Goal: Task Accomplishment & Management: Use online tool/utility

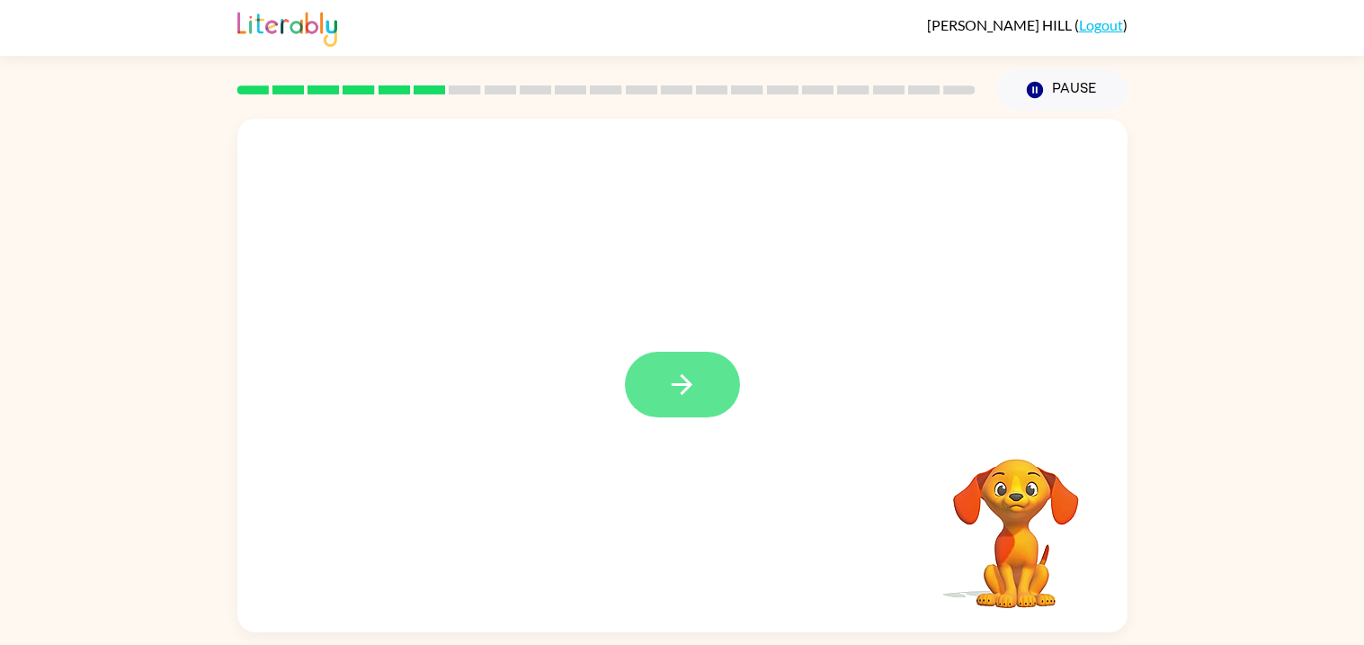
click at [679, 394] on icon "button" at bounding box center [681, 384] width 31 height 31
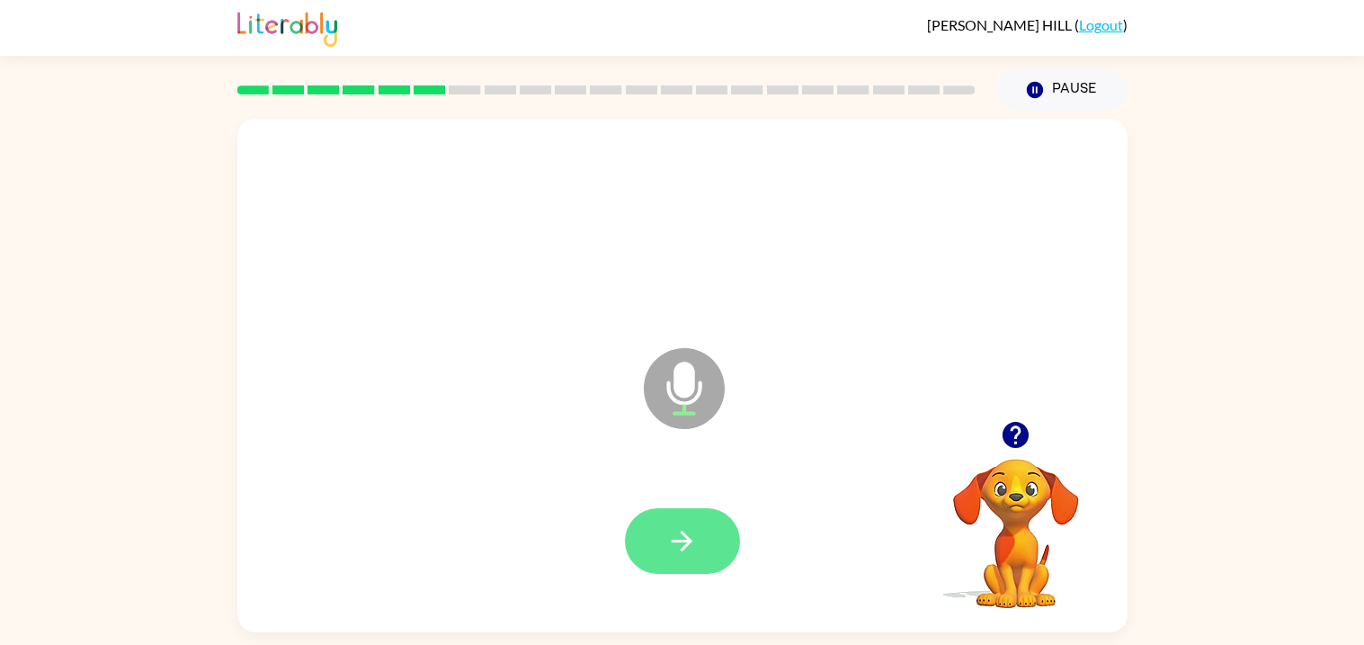
click at [719, 523] on button "button" at bounding box center [682, 541] width 115 height 66
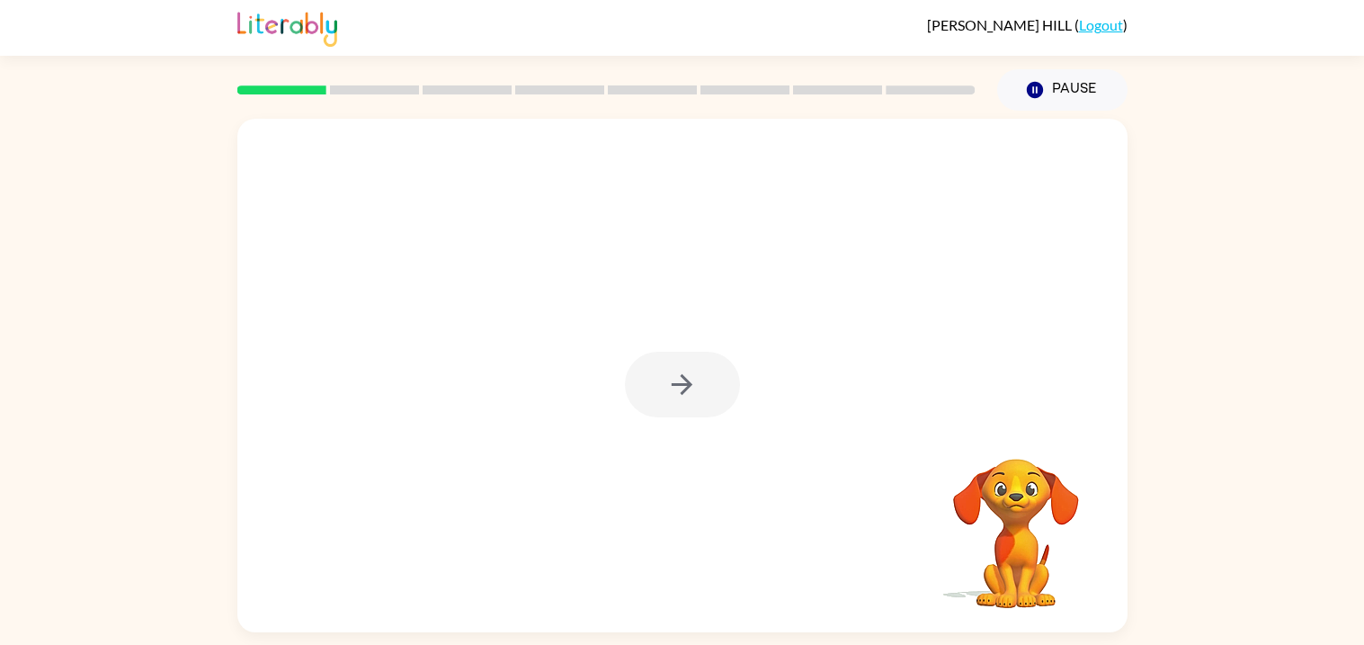
click at [690, 379] on div at bounding box center [682, 385] width 115 height 66
click at [690, 379] on icon "button" at bounding box center [681, 384] width 31 height 31
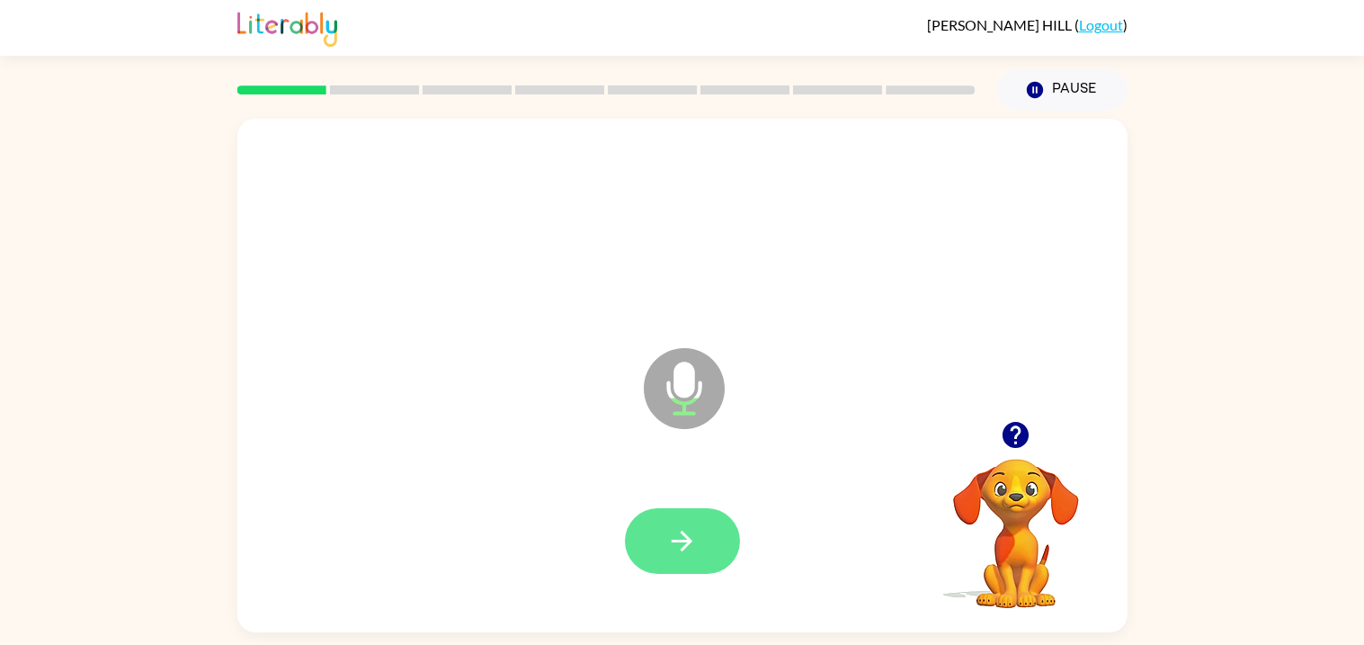
click at [710, 539] on button "button" at bounding box center [682, 541] width 115 height 66
click at [704, 545] on button "button" at bounding box center [682, 541] width 115 height 66
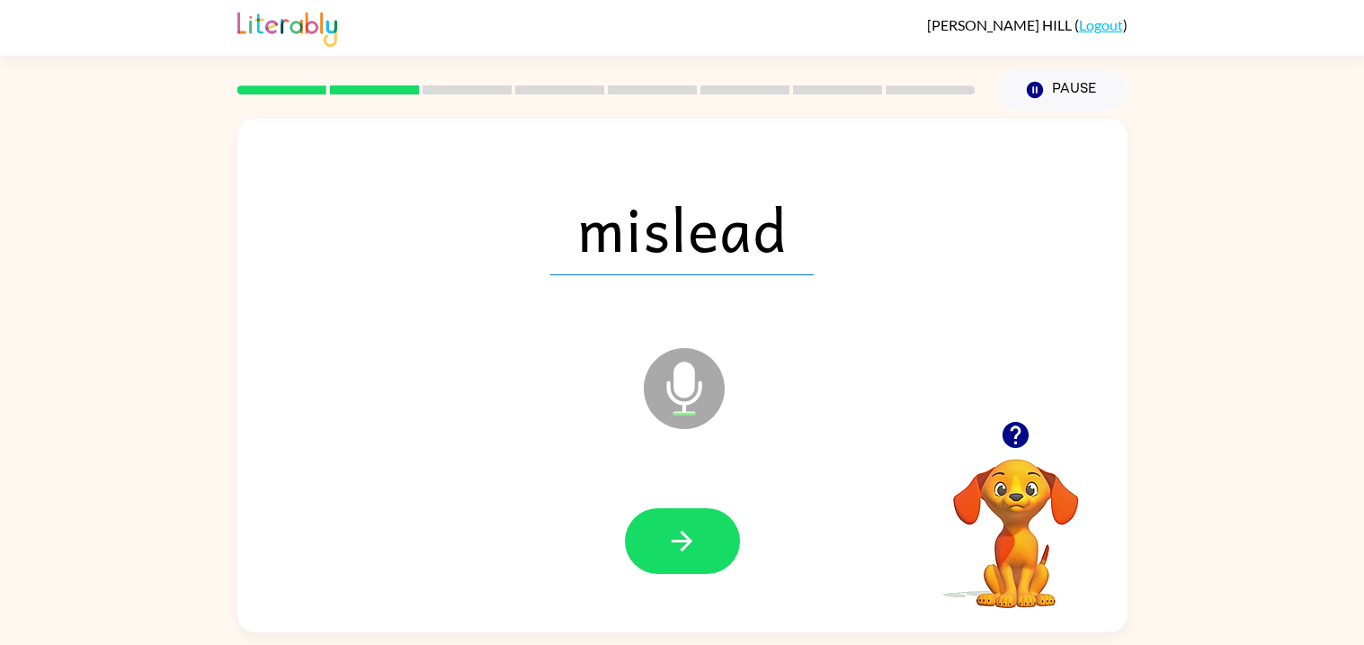
click at [704, 545] on button "button" at bounding box center [682, 541] width 115 height 66
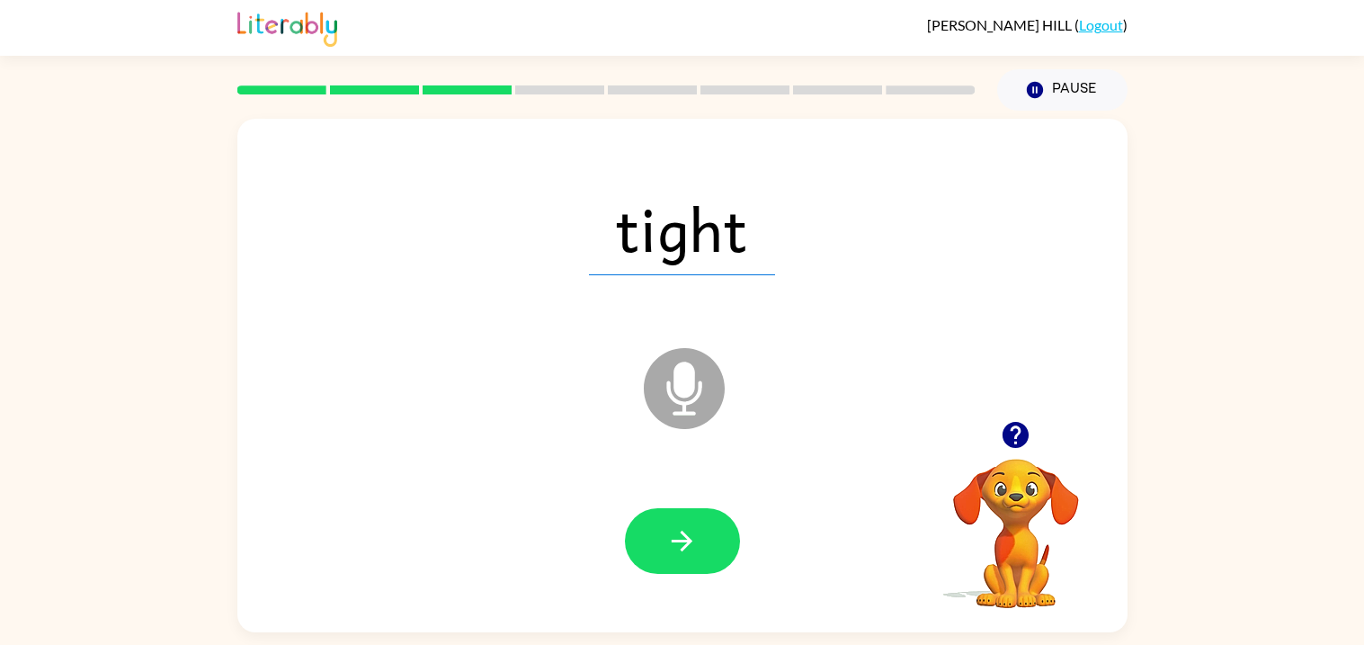
click at [704, 545] on button "button" at bounding box center [682, 541] width 115 height 66
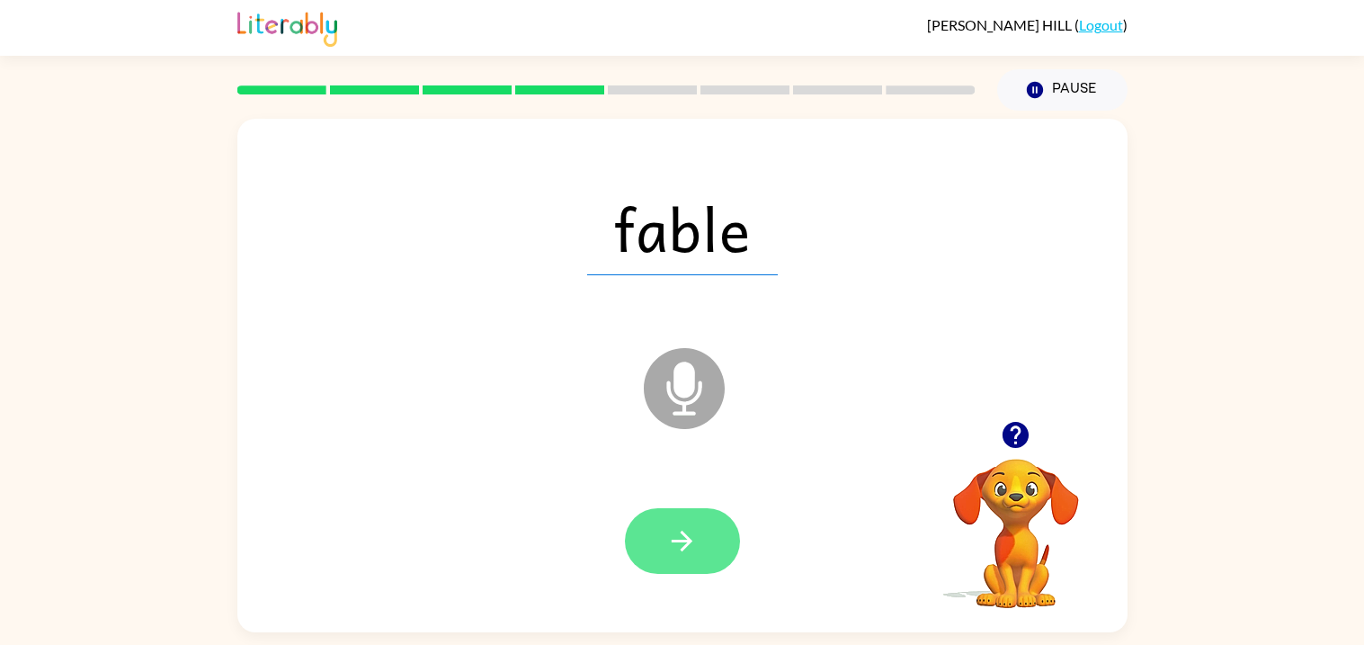
click at [705, 545] on button "button" at bounding box center [682, 541] width 115 height 66
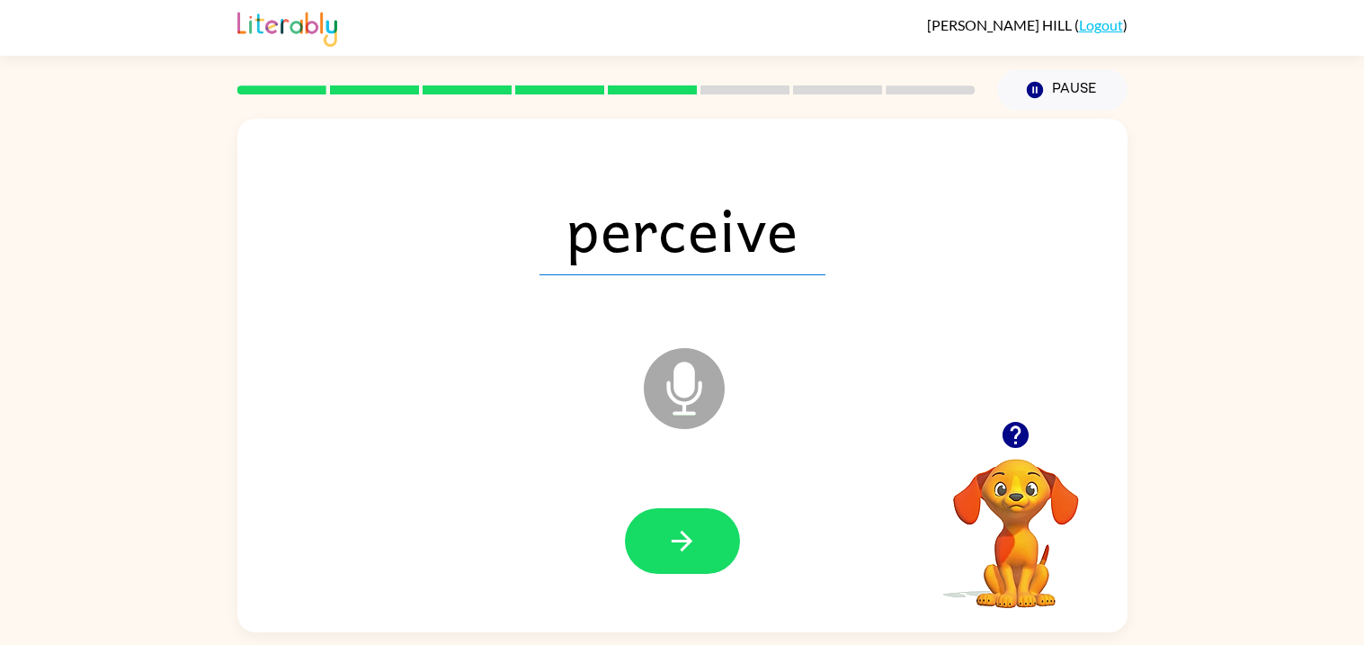
click at [705, 545] on button "button" at bounding box center [682, 541] width 115 height 66
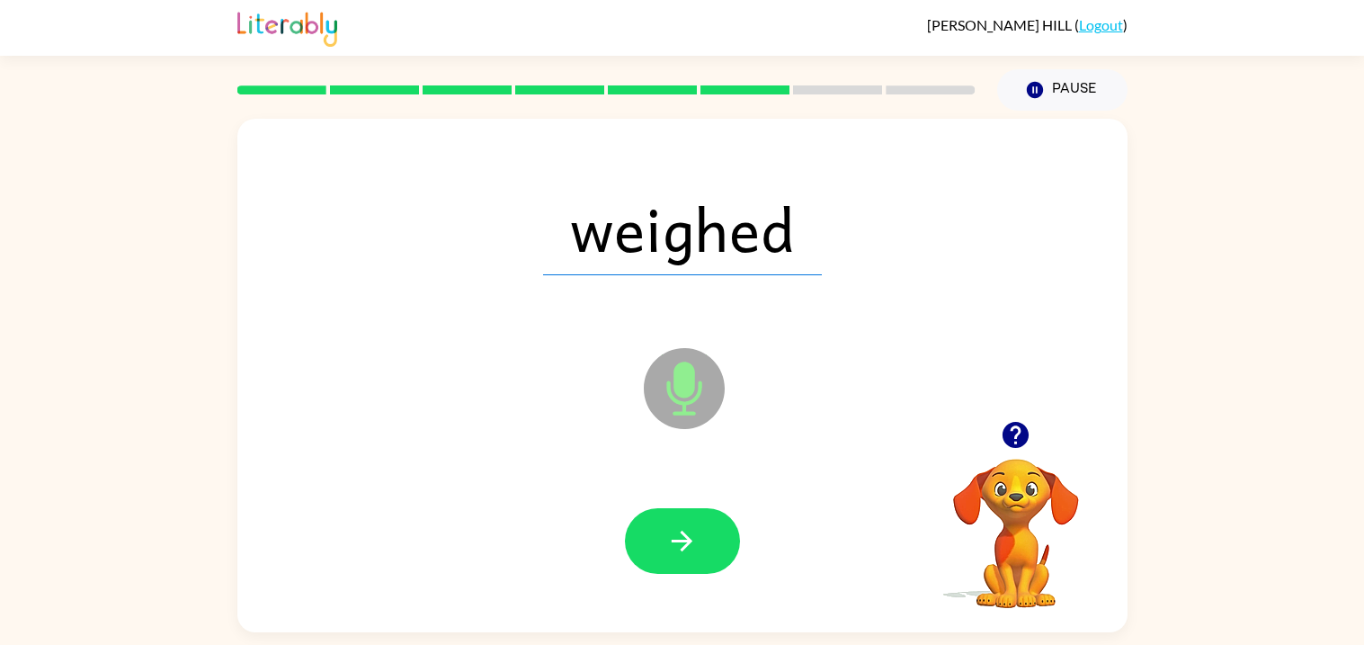
click at [705, 545] on button "button" at bounding box center [682, 541] width 115 height 66
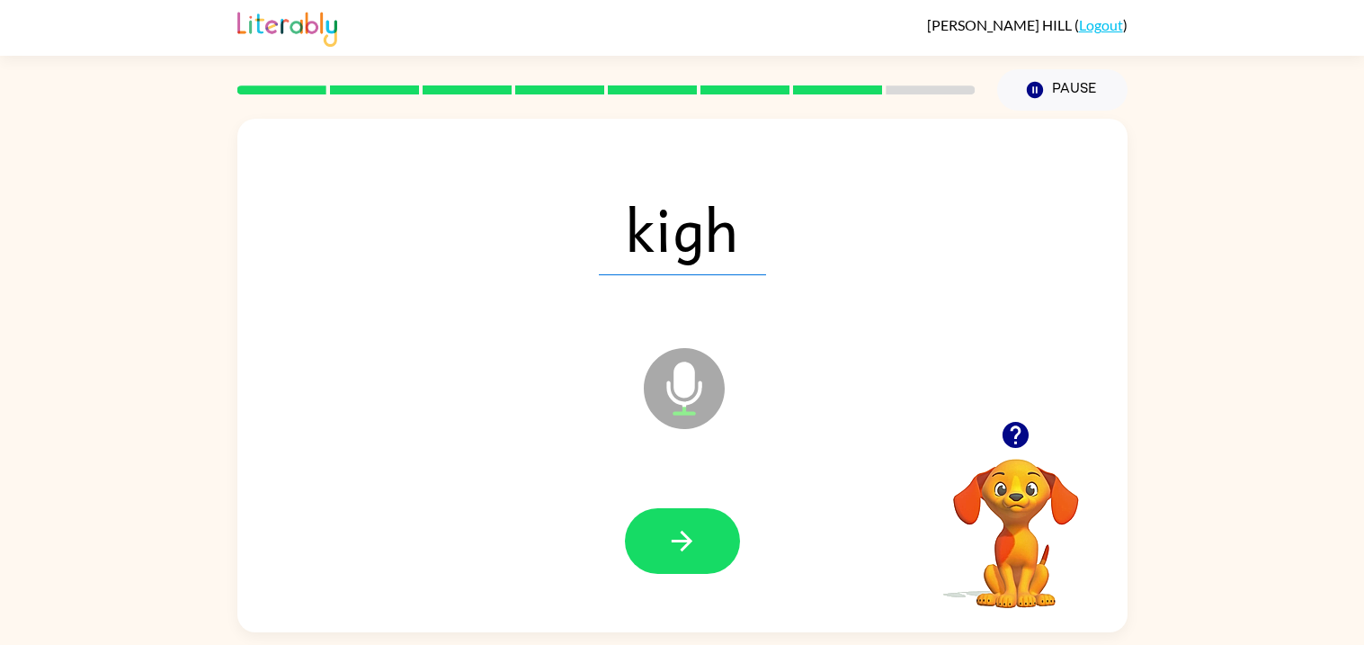
click at [704, 545] on button "button" at bounding box center [682, 541] width 115 height 66
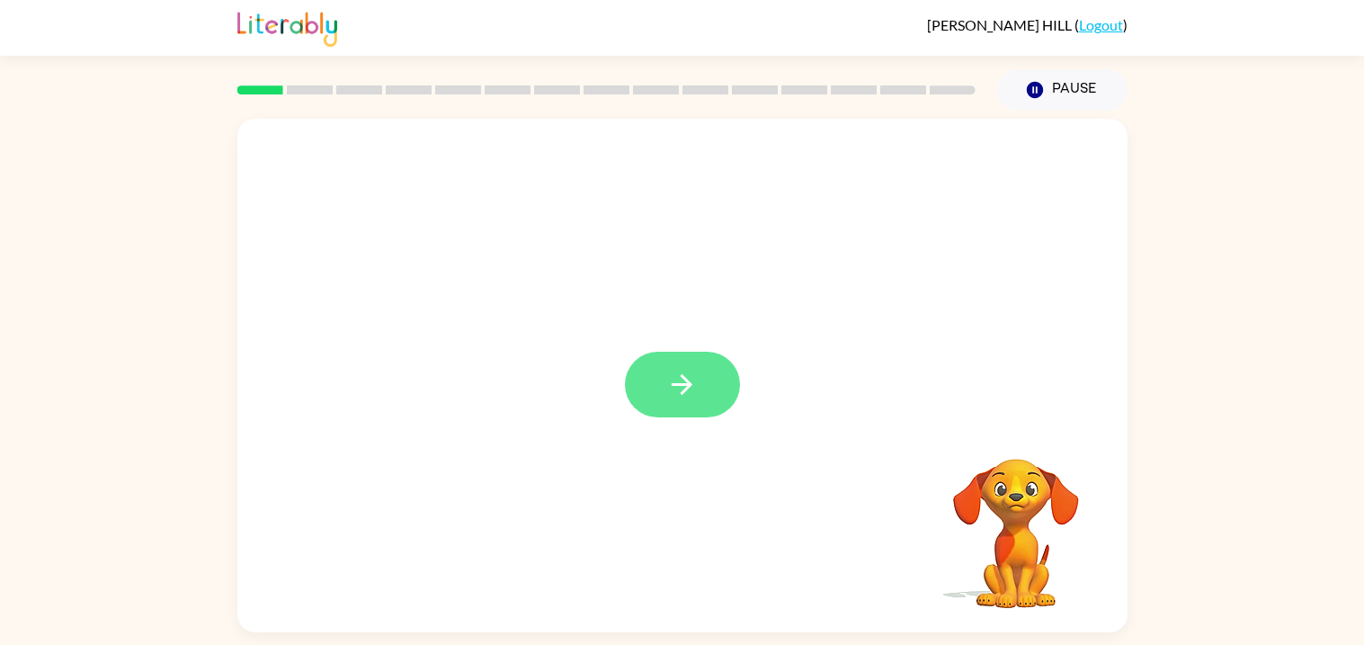
click at [691, 392] on icon "button" at bounding box center [681, 384] width 31 height 31
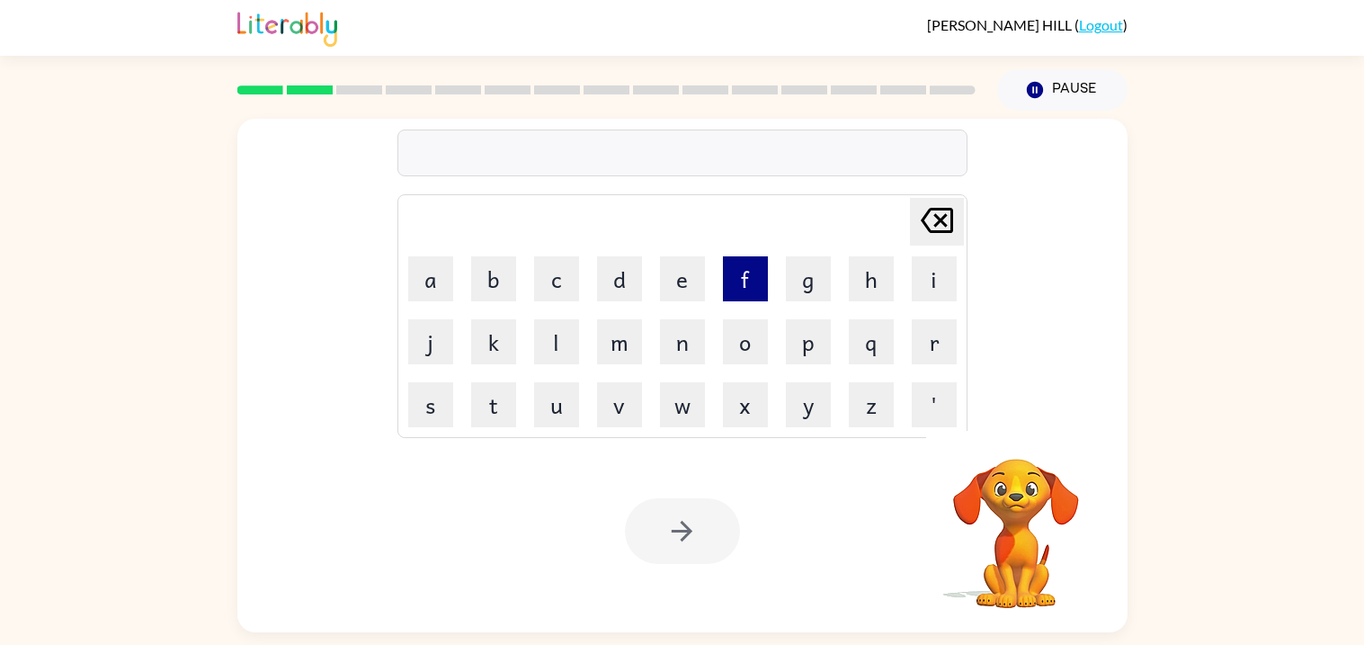
click at [755, 282] on button "f" at bounding box center [745, 278] width 45 height 45
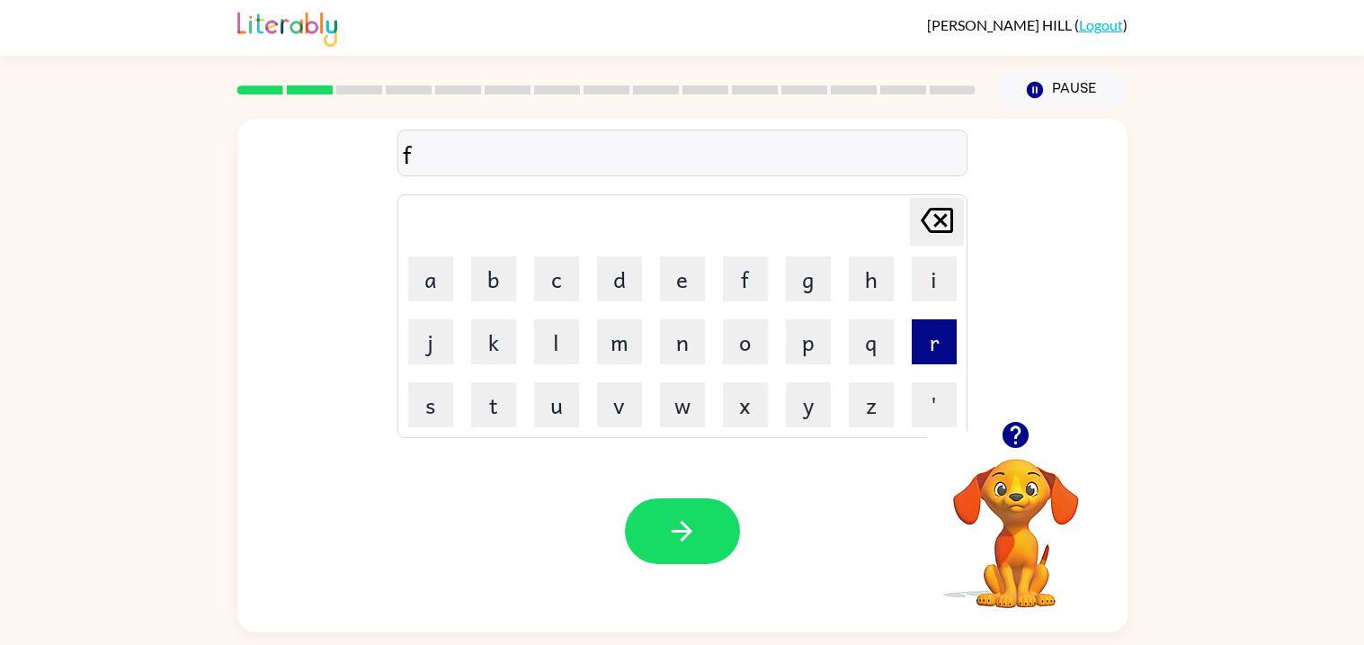
click at [943, 332] on button "r" at bounding box center [934, 341] width 45 height 45
click at [673, 273] on button "e" at bounding box center [682, 278] width 45 height 45
click at [444, 411] on button "s" at bounding box center [430, 404] width 45 height 45
click at [862, 289] on button "h" at bounding box center [871, 278] width 45 height 45
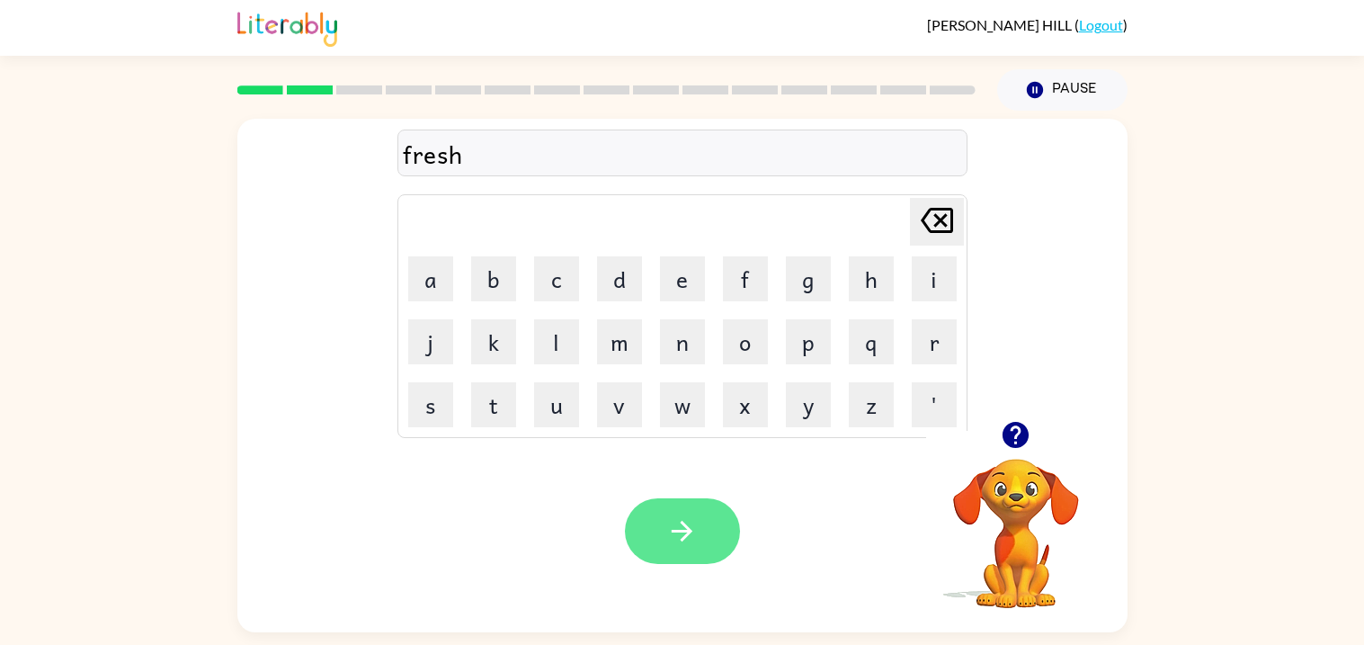
click at [679, 542] on icon "button" at bounding box center [681, 530] width 31 height 31
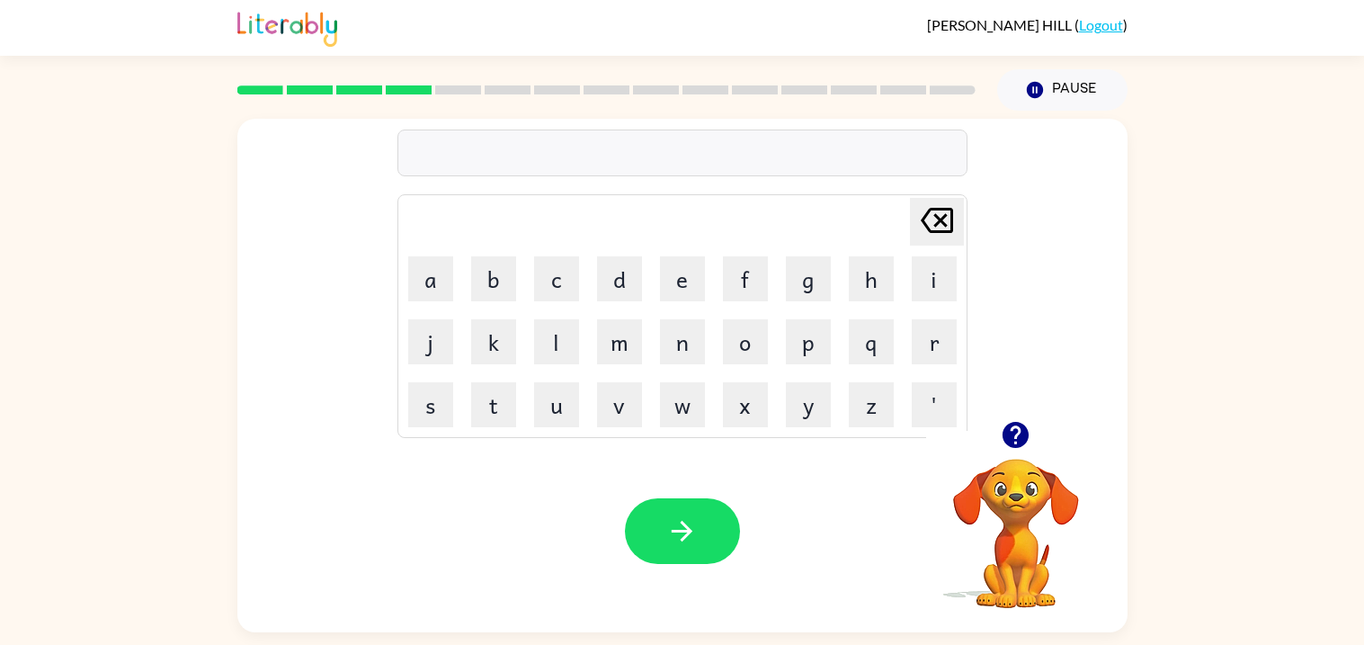
click at [1008, 427] on icon "button" at bounding box center [1016, 435] width 26 height 26
click at [731, 531] on button "button" at bounding box center [682, 531] width 115 height 66
click at [706, 538] on button "button" at bounding box center [682, 531] width 115 height 66
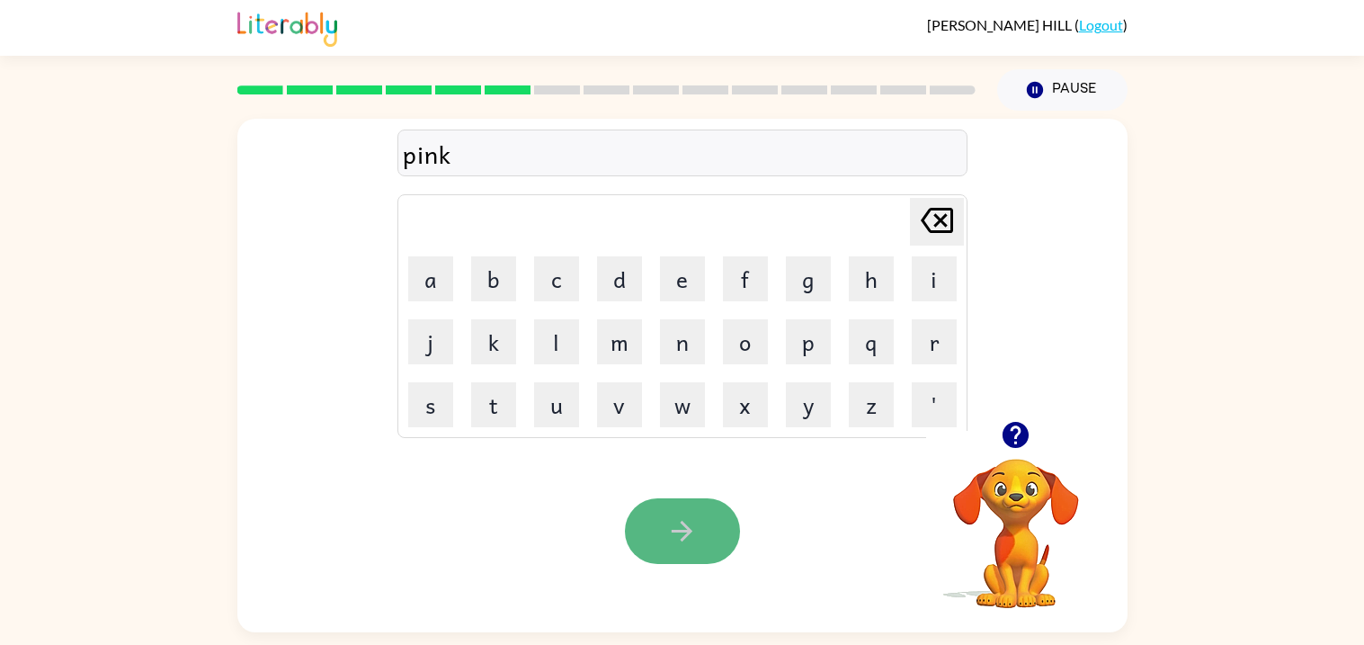
click at [709, 539] on button "button" at bounding box center [682, 531] width 115 height 66
click at [709, 540] on button "button" at bounding box center [682, 531] width 115 height 66
click at [708, 537] on button "button" at bounding box center [682, 531] width 115 height 66
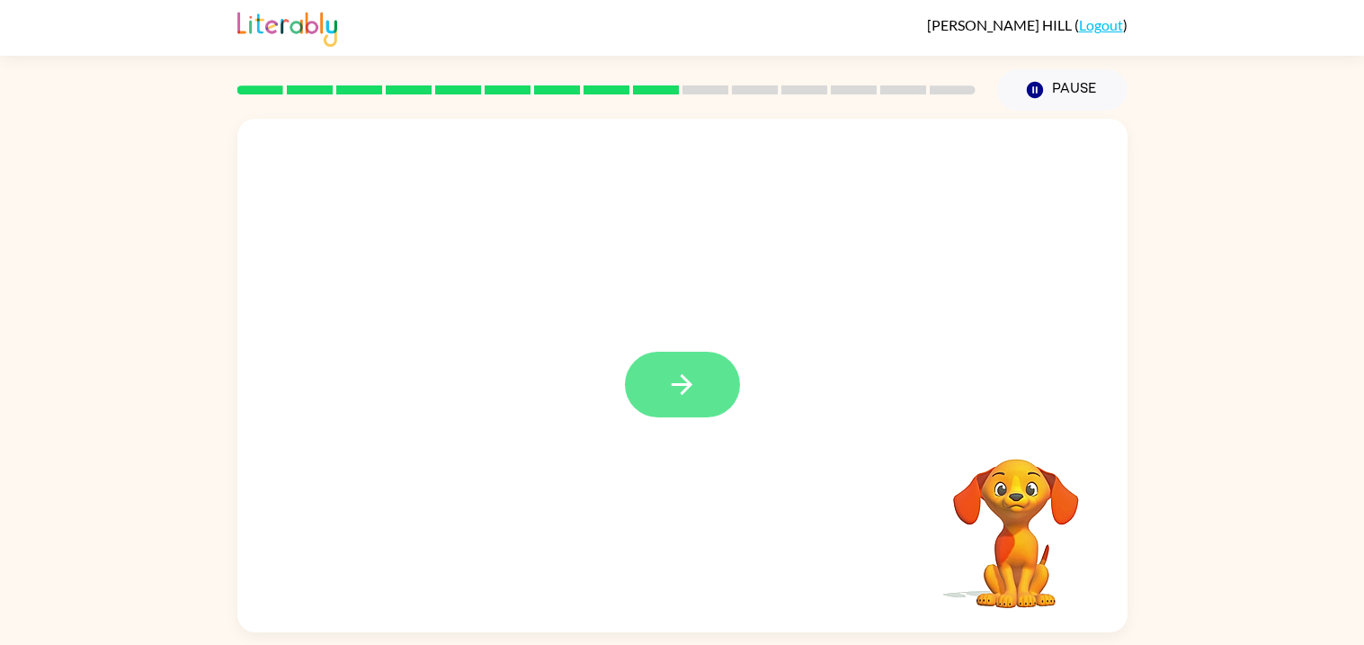
click at [686, 400] on button "button" at bounding box center [682, 385] width 115 height 66
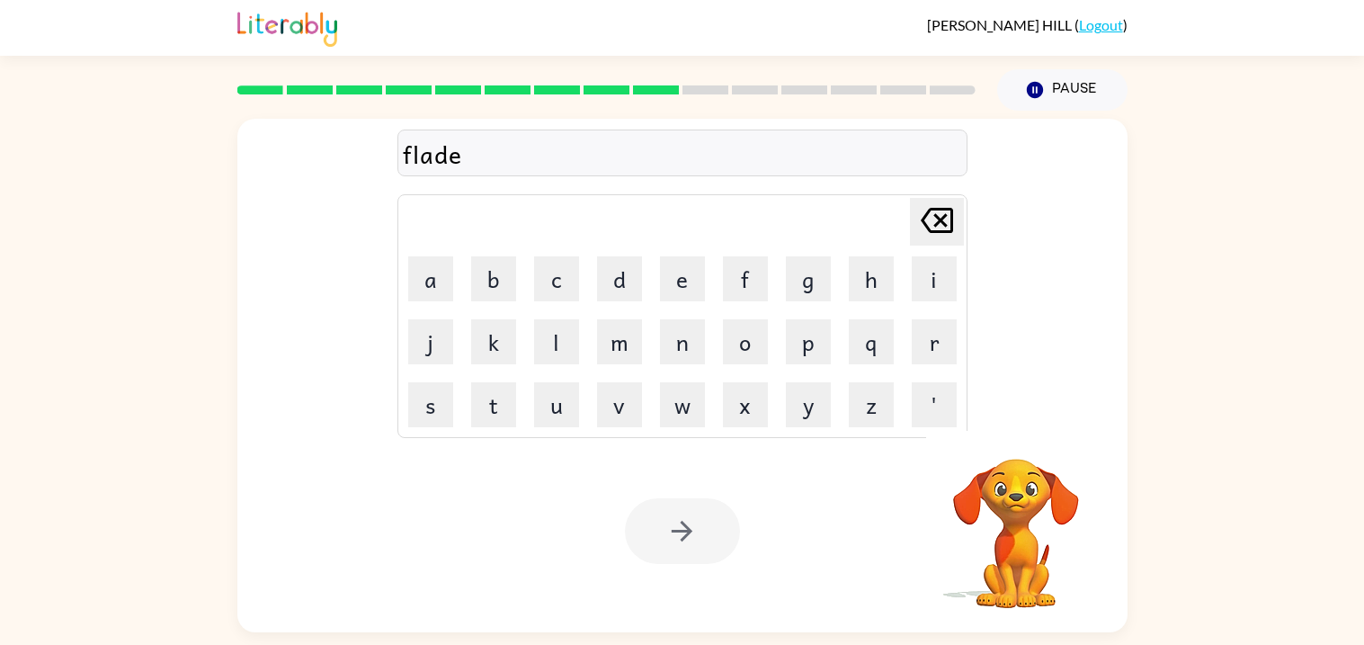
click at [665, 528] on div at bounding box center [682, 531] width 115 height 66
click at [665, 528] on button "button" at bounding box center [682, 531] width 115 height 66
click at [664, 533] on div at bounding box center [682, 531] width 115 height 66
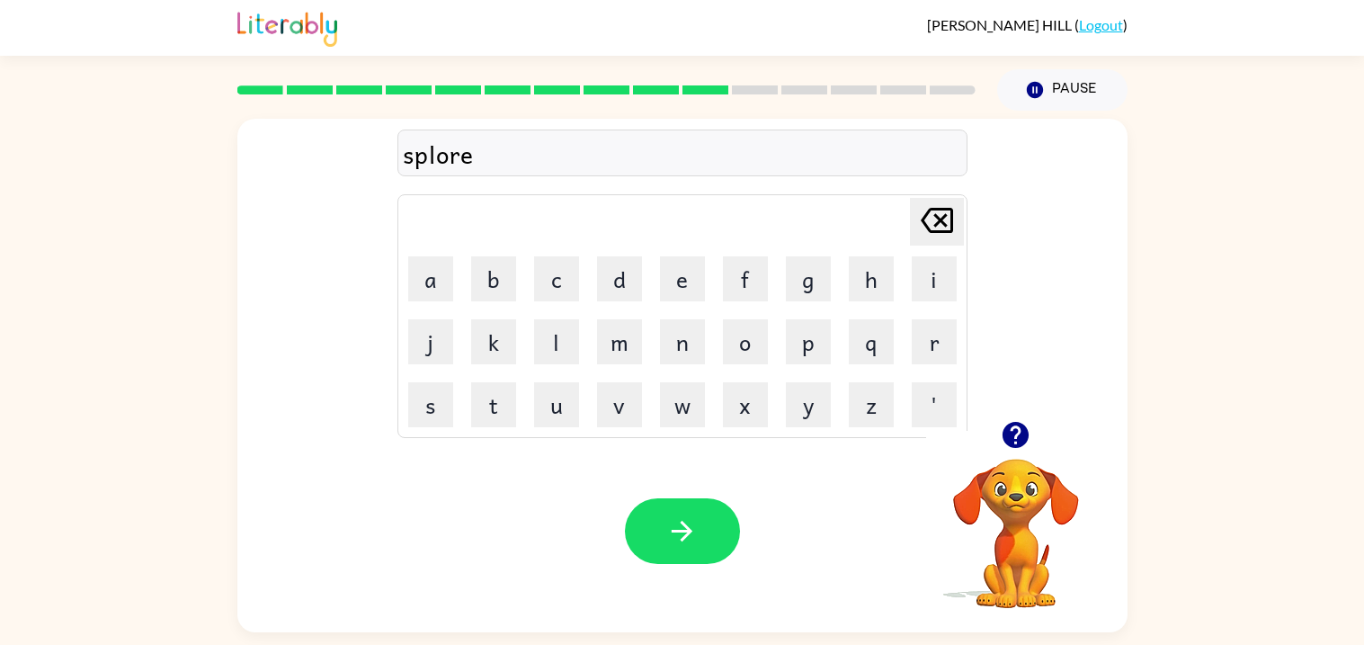
click at [664, 533] on button "button" at bounding box center [682, 531] width 115 height 66
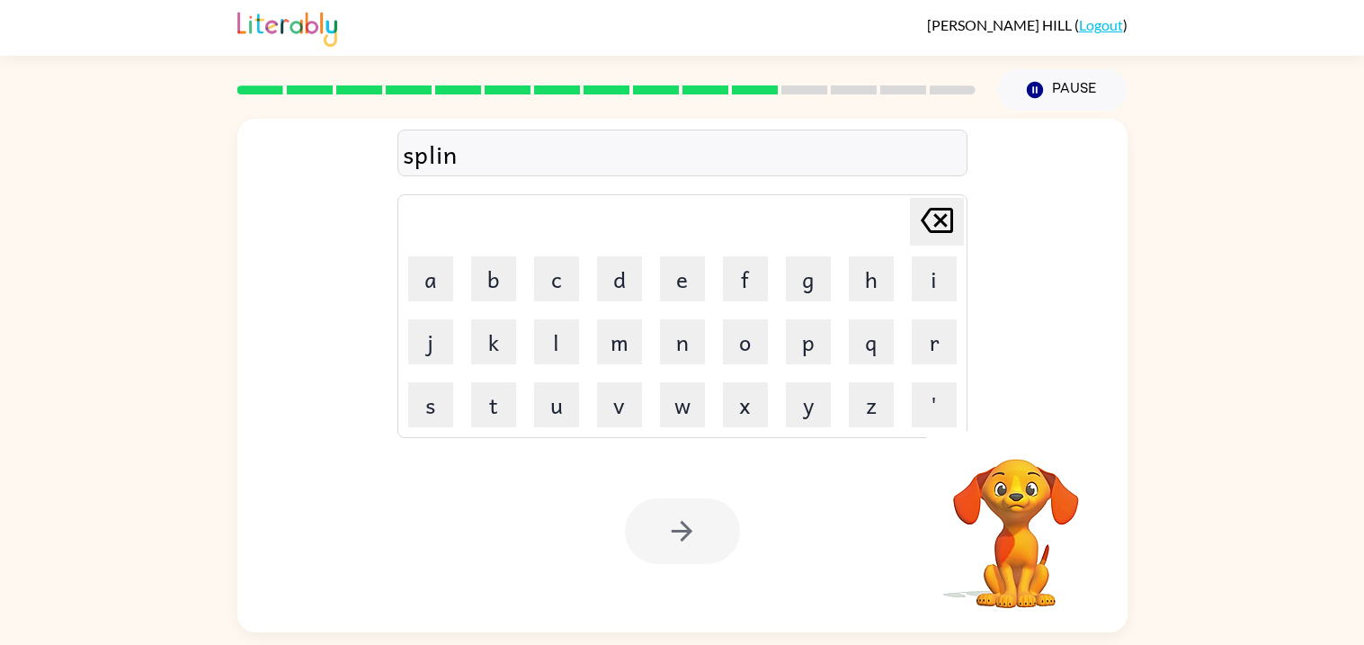
click at [660, 536] on div at bounding box center [682, 531] width 115 height 66
click at [660, 536] on button "button" at bounding box center [682, 531] width 115 height 66
click at [659, 536] on div at bounding box center [682, 531] width 115 height 66
click at [663, 534] on div at bounding box center [682, 531] width 115 height 66
click at [663, 534] on button "button" at bounding box center [682, 531] width 115 height 66
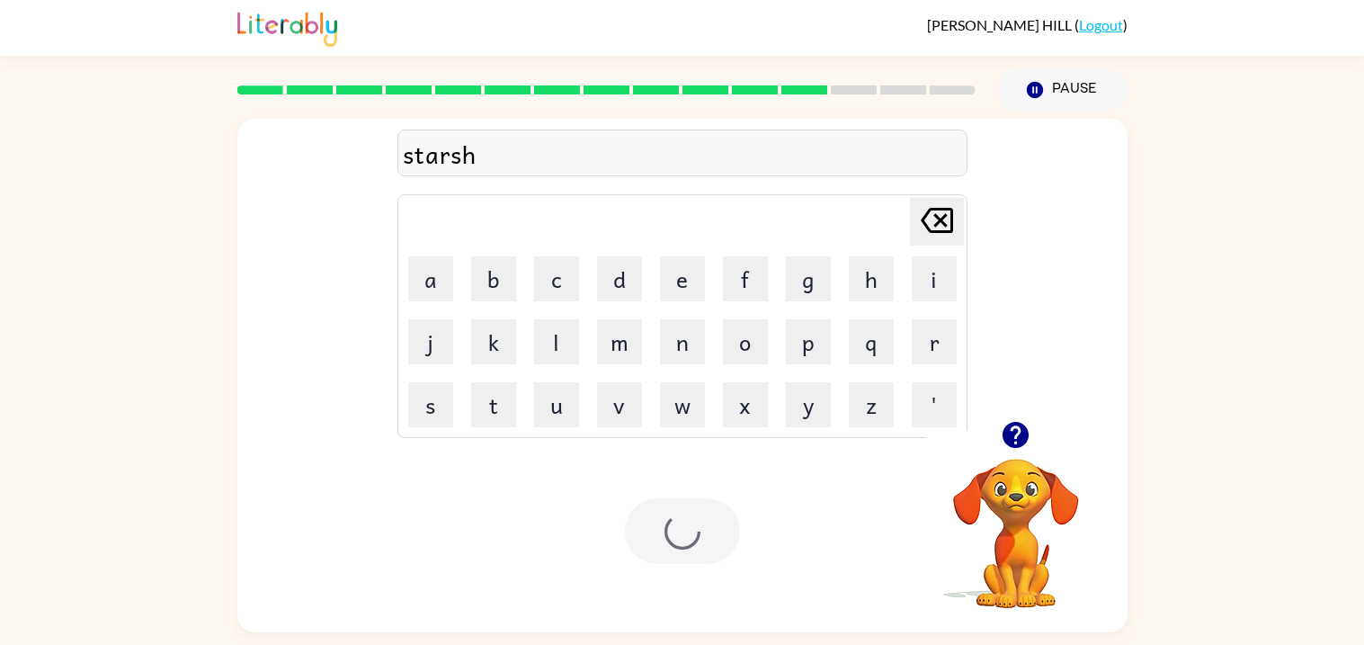
click at [663, 534] on div at bounding box center [682, 531] width 115 height 66
click at [661, 534] on div at bounding box center [682, 531] width 115 height 66
click at [661, 534] on button "button" at bounding box center [682, 531] width 115 height 66
click at [661, 534] on div at bounding box center [682, 531] width 115 height 66
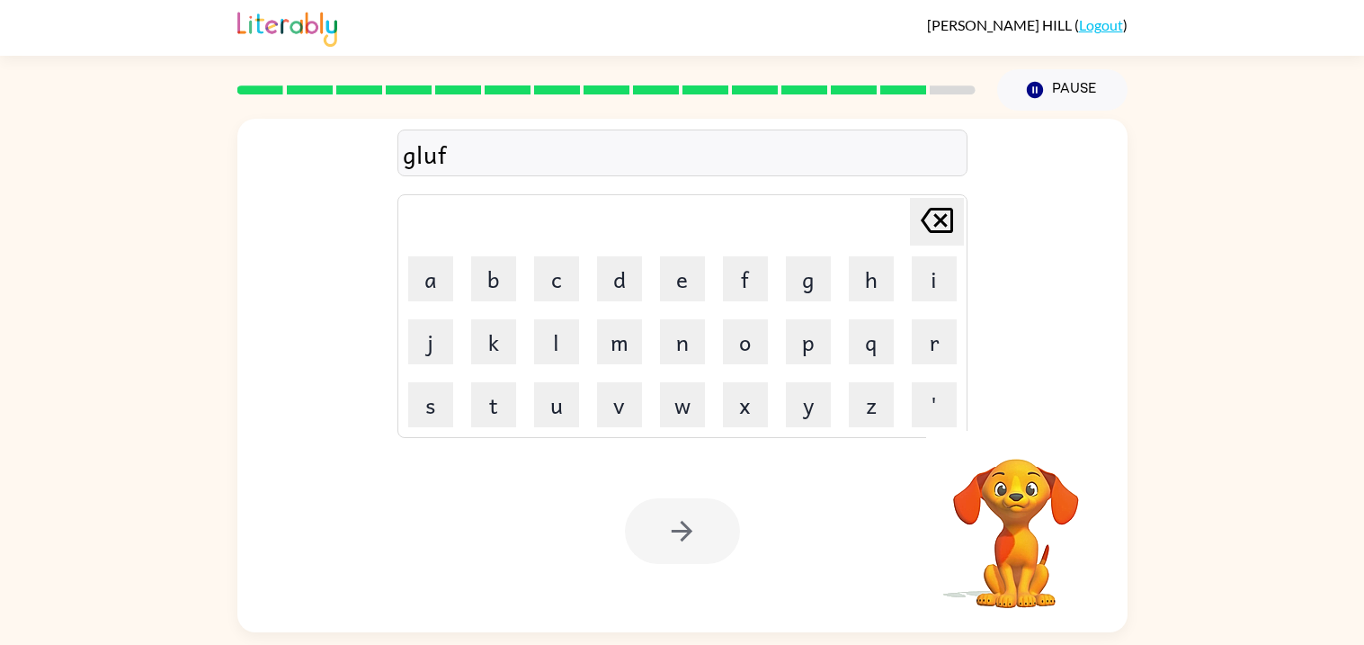
click at [668, 545] on div at bounding box center [682, 531] width 115 height 66
click at [668, 545] on icon "button" at bounding box center [681, 530] width 31 height 31
click at [668, 545] on div at bounding box center [682, 531] width 115 height 66
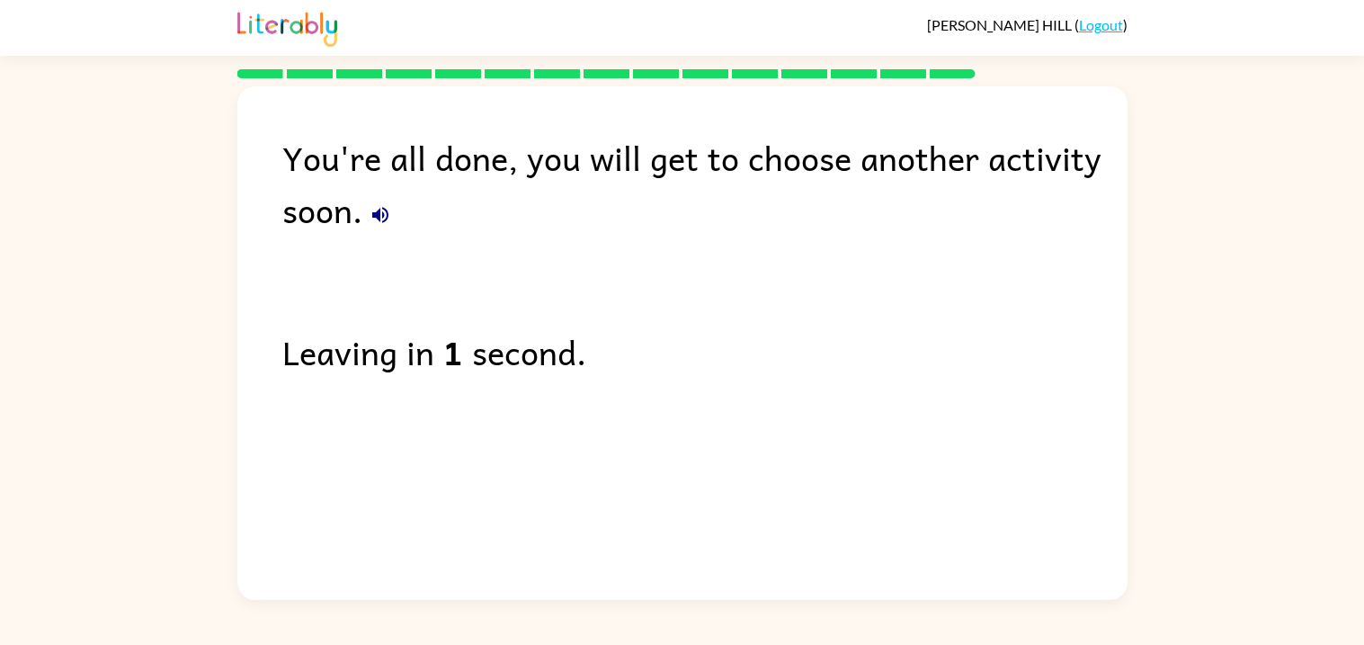
click at [665, 540] on div "You're all done, you will get to choose another activity soon. Leaving in 1 sec…" at bounding box center [682, 338] width 890 height 504
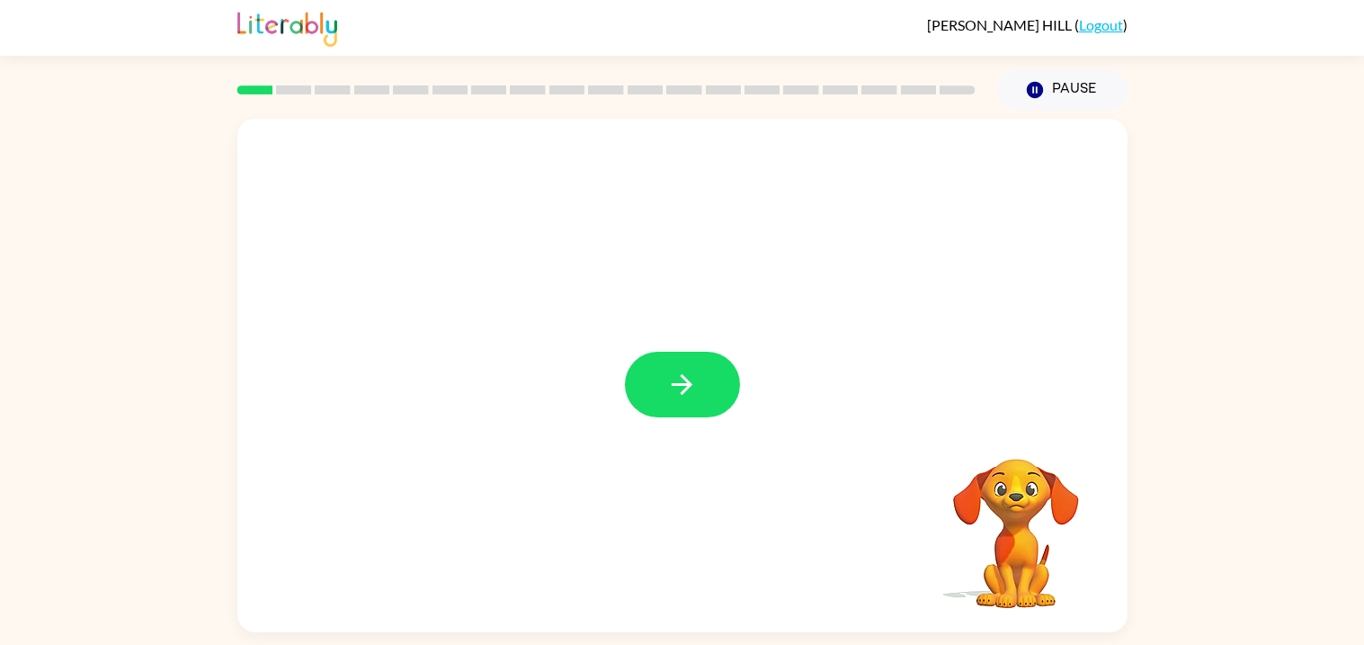
click at [665, 361] on button "button" at bounding box center [682, 385] width 115 height 66
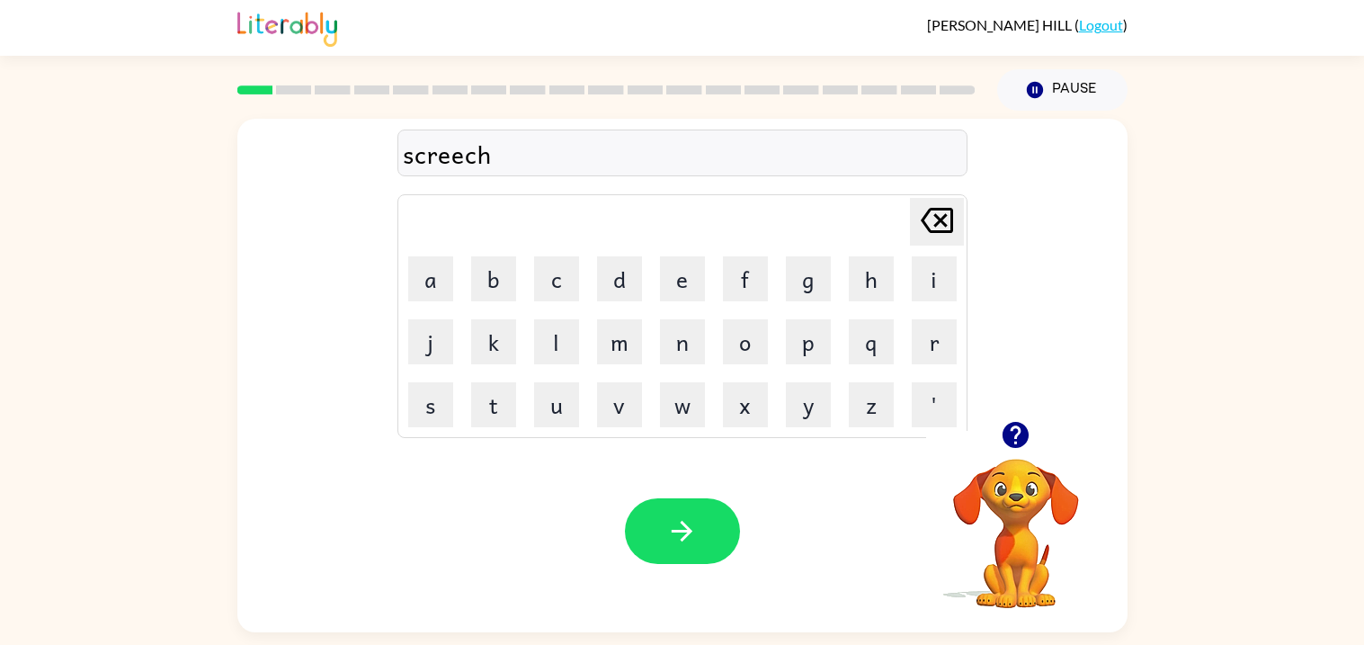
click at [532, 424] on td "u" at bounding box center [556, 404] width 61 height 61
click at [717, 537] on button "button" at bounding box center [682, 531] width 115 height 66
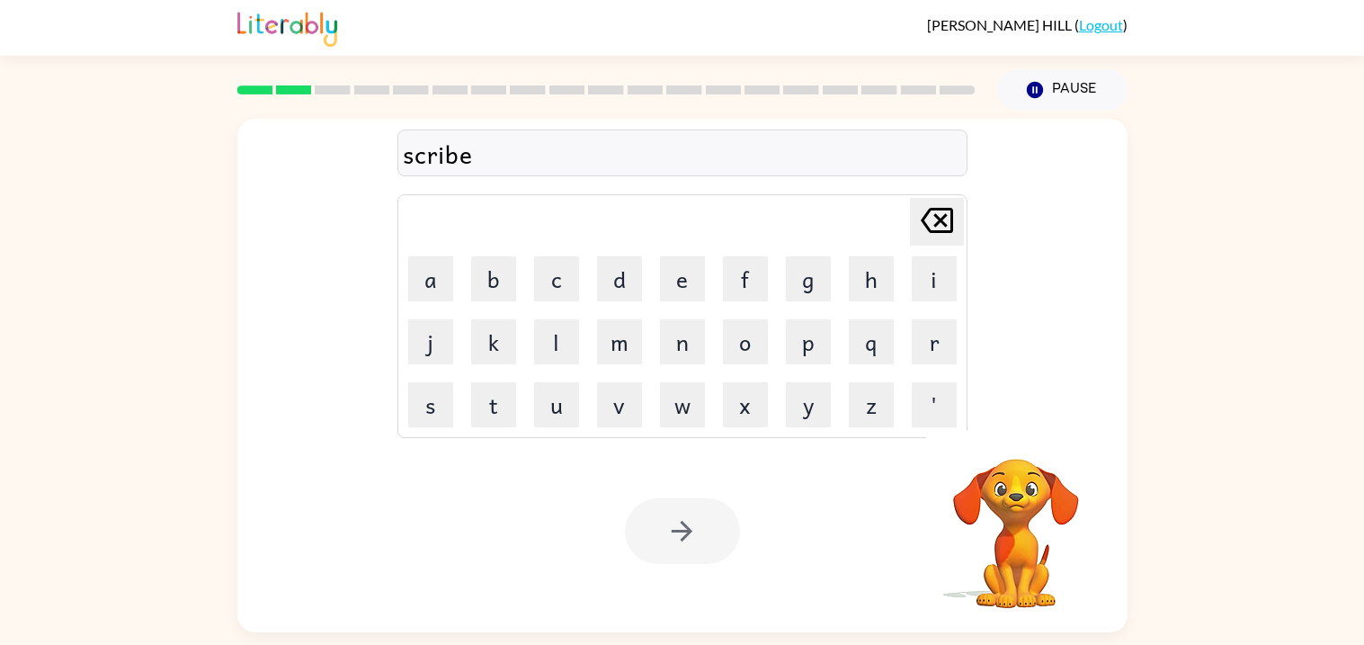
click at [713, 537] on div at bounding box center [682, 531] width 115 height 66
click at [713, 537] on button "button" at bounding box center [682, 531] width 115 height 66
click at [711, 536] on button "button" at bounding box center [682, 531] width 115 height 66
click at [729, 551] on div at bounding box center [682, 531] width 115 height 66
click at [720, 542] on div at bounding box center [682, 531] width 115 height 66
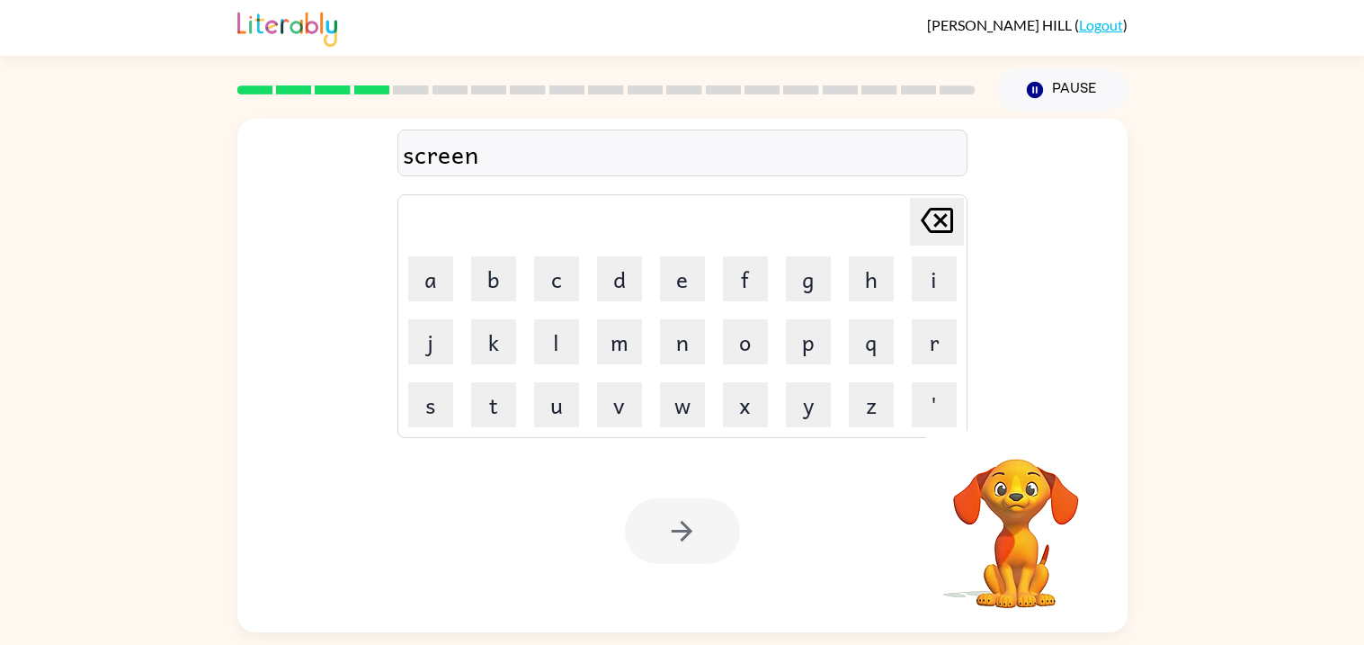
click at [720, 542] on div at bounding box center [682, 531] width 115 height 66
click at [720, 544] on div at bounding box center [682, 531] width 115 height 66
click at [720, 544] on button "button" at bounding box center [682, 531] width 115 height 66
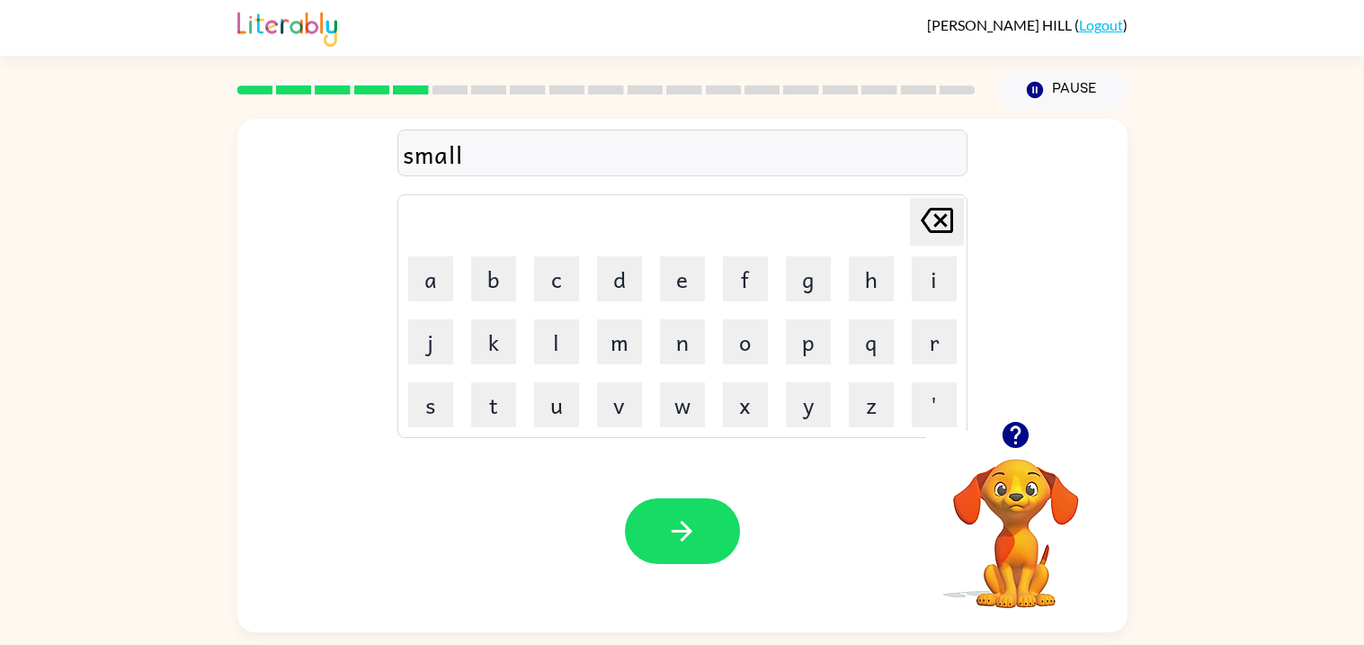
click at [720, 543] on button "button" at bounding box center [682, 531] width 115 height 66
click at [720, 543] on div at bounding box center [682, 531] width 115 height 66
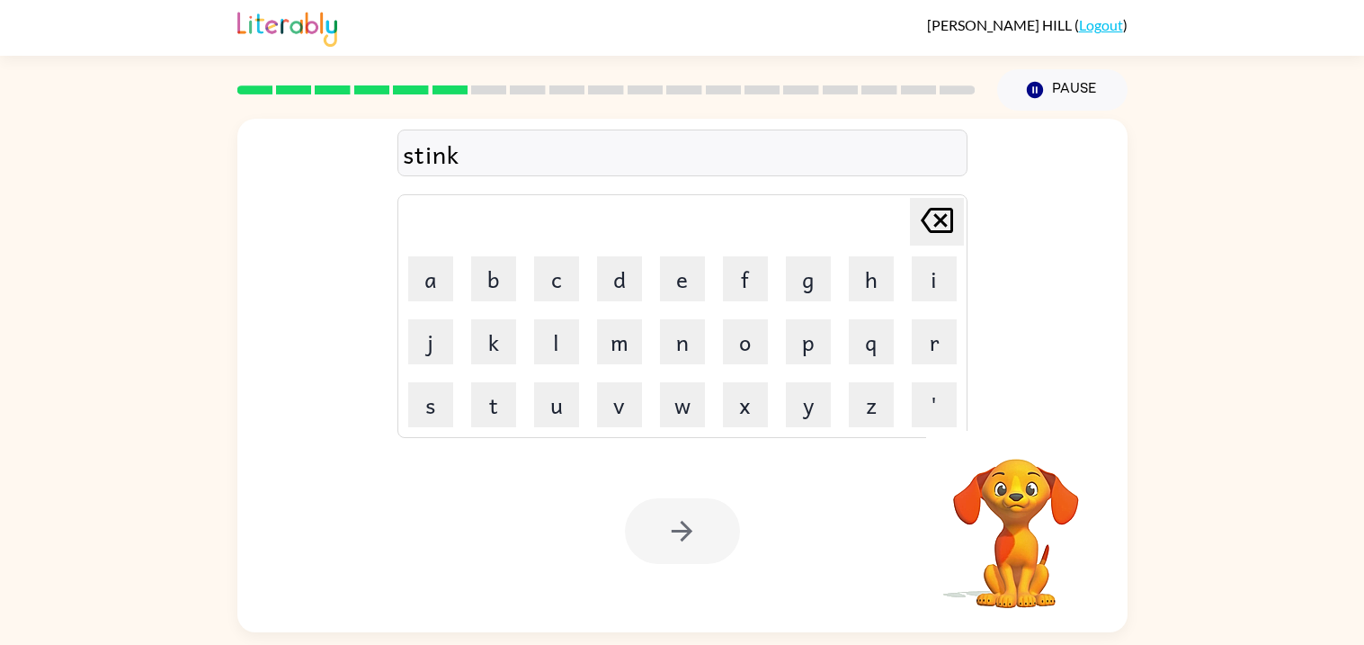
click at [720, 543] on div at bounding box center [682, 531] width 115 height 66
click at [720, 543] on button "button" at bounding box center [682, 531] width 115 height 66
click at [720, 543] on div at bounding box center [682, 531] width 115 height 66
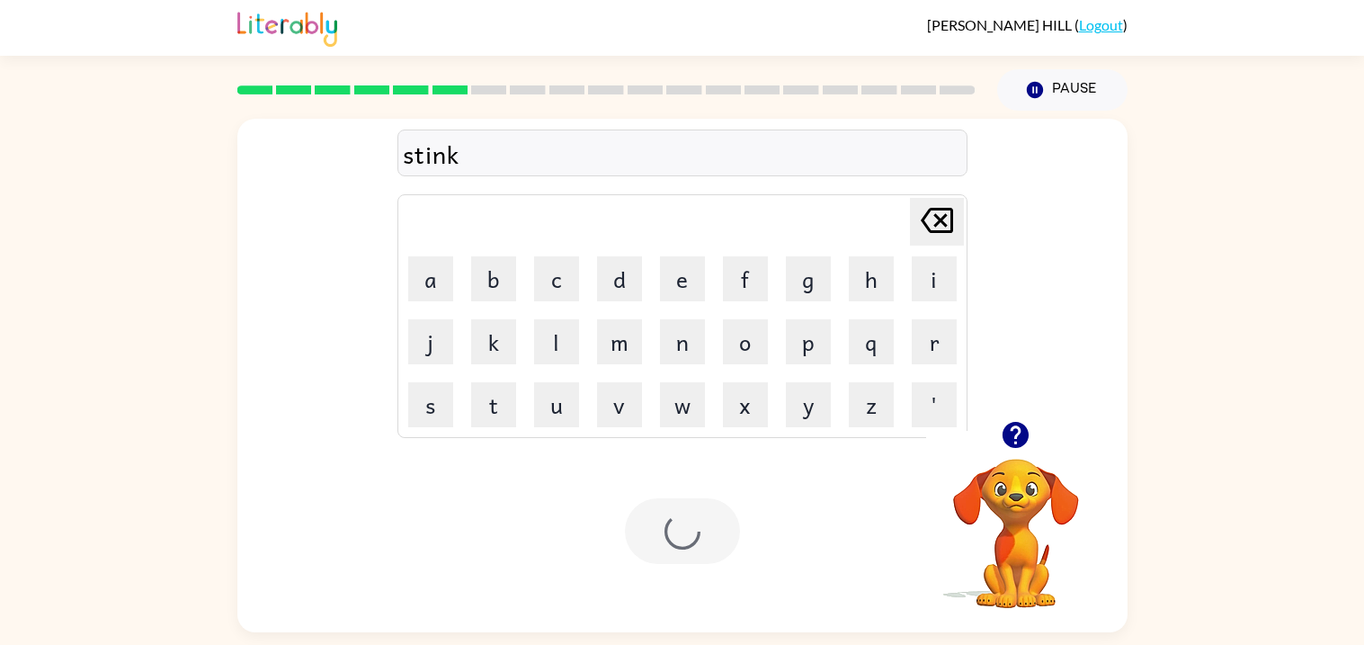
click at [720, 543] on div at bounding box center [682, 531] width 115 height 66
click at [719, 549] on button "button" at bounding box center [682, 531] width 115 height 66
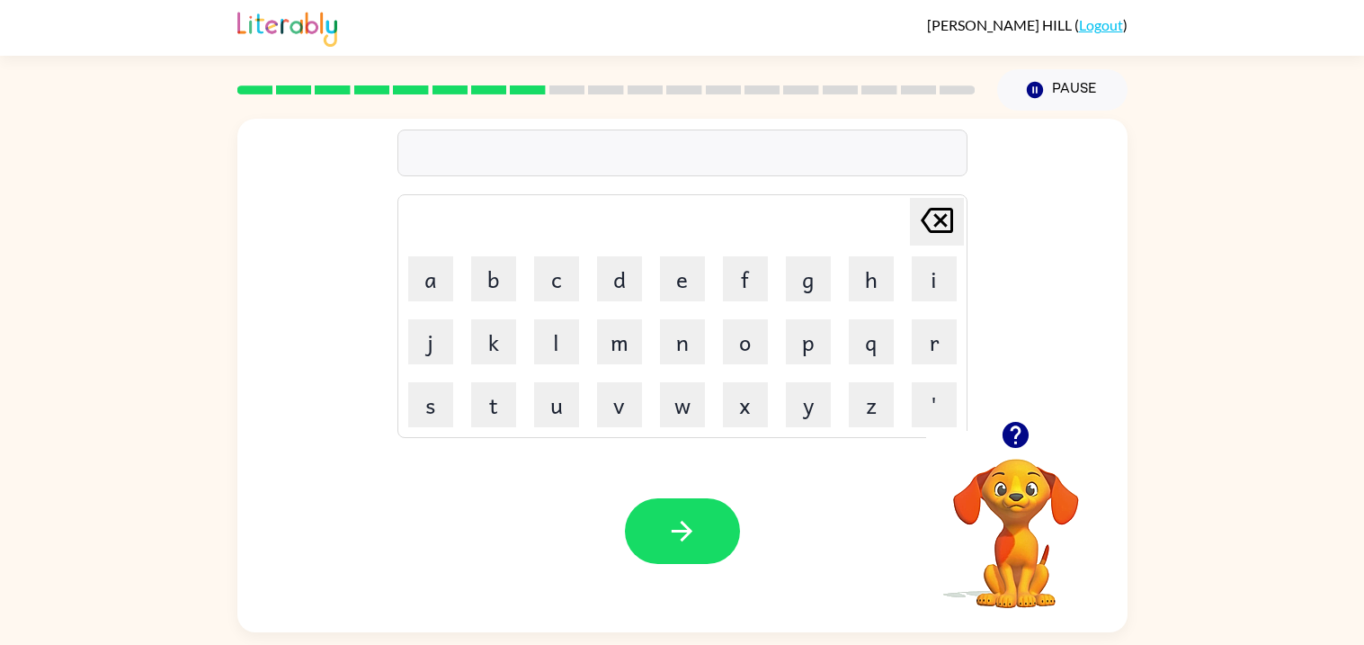
click at [1026, 435] on icon "button" at bounding box center [1016, 435] width 26 height 26
click at [829, 503] on div "Your browser must support playing .mp4 files to use Literably. Please try using…" at bounding box center [682, 531] width 890 height 202
click at [642, 549] on button "button" at bounding box center [682, 531] width 115 height 66
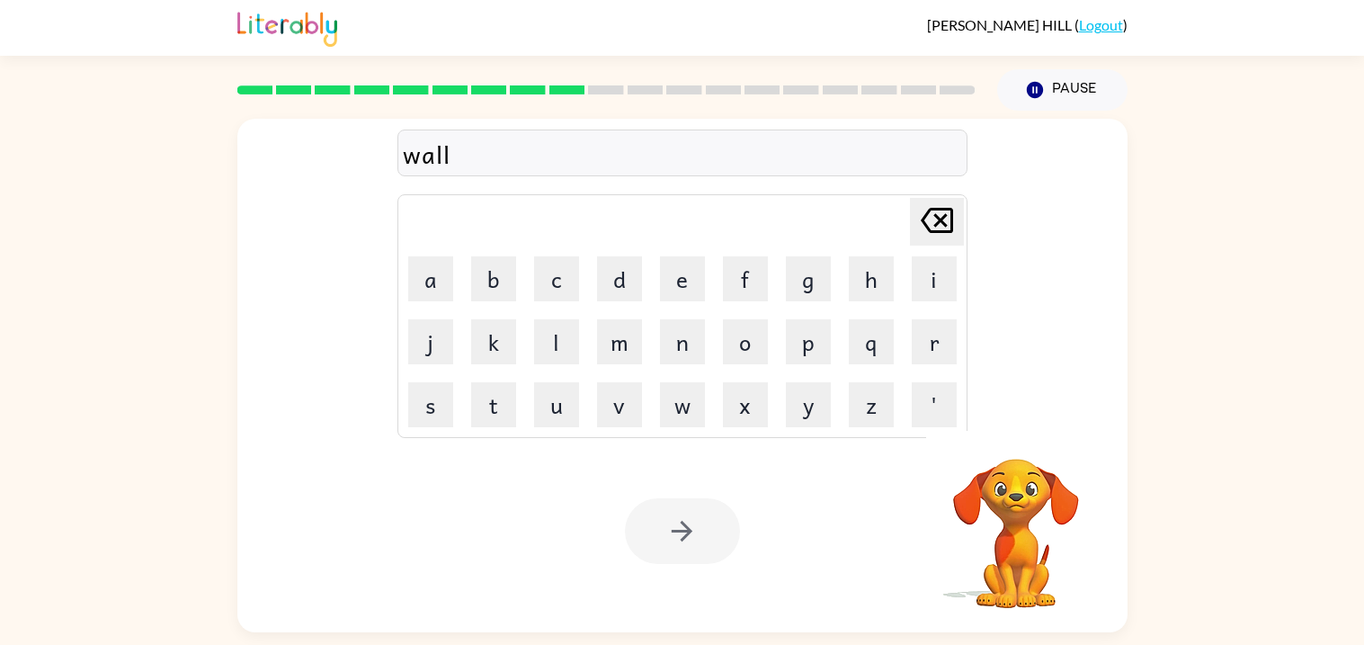
click at [645, 551] on div at bounding box center [682, 531] width 115 height 66
click at [645, 551] on button "button" at bounding box center [682, 531] width 115 height 66
click at [645, 551] on div at bounding box center [682, 531] width 115 height 66
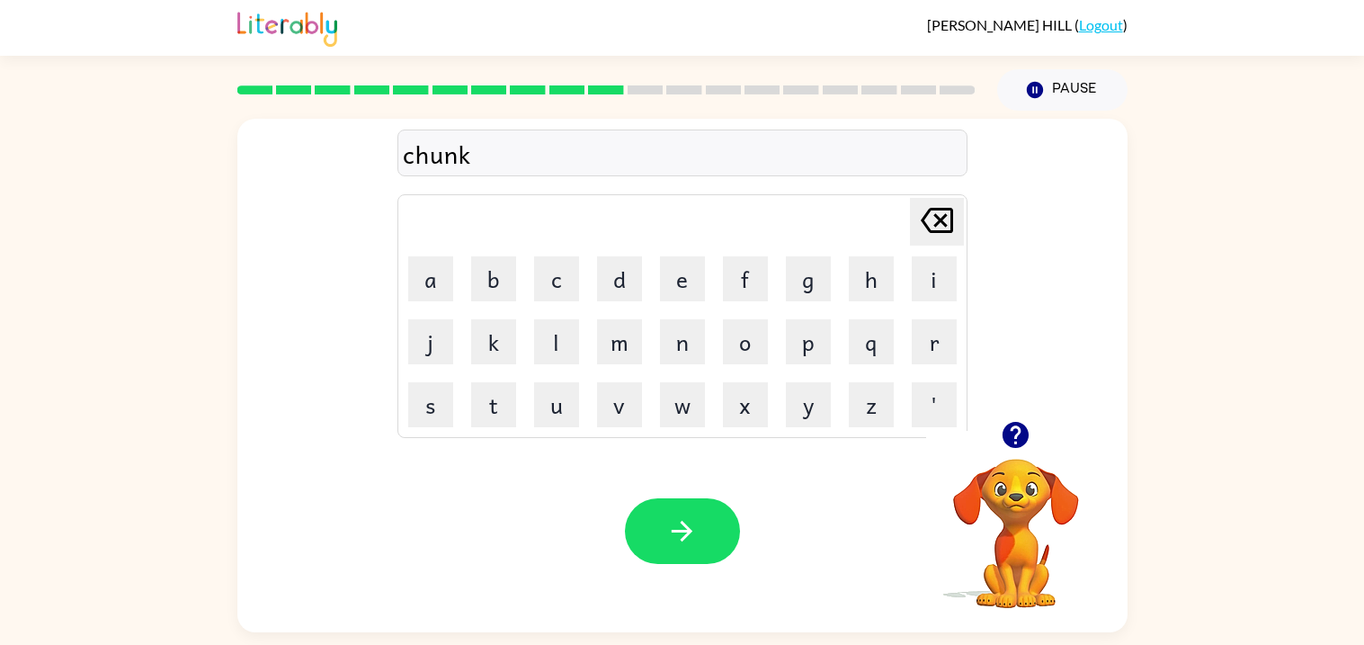
click at [648, 553] on button "button" at bounding box center [682, 531] width 115 height 66
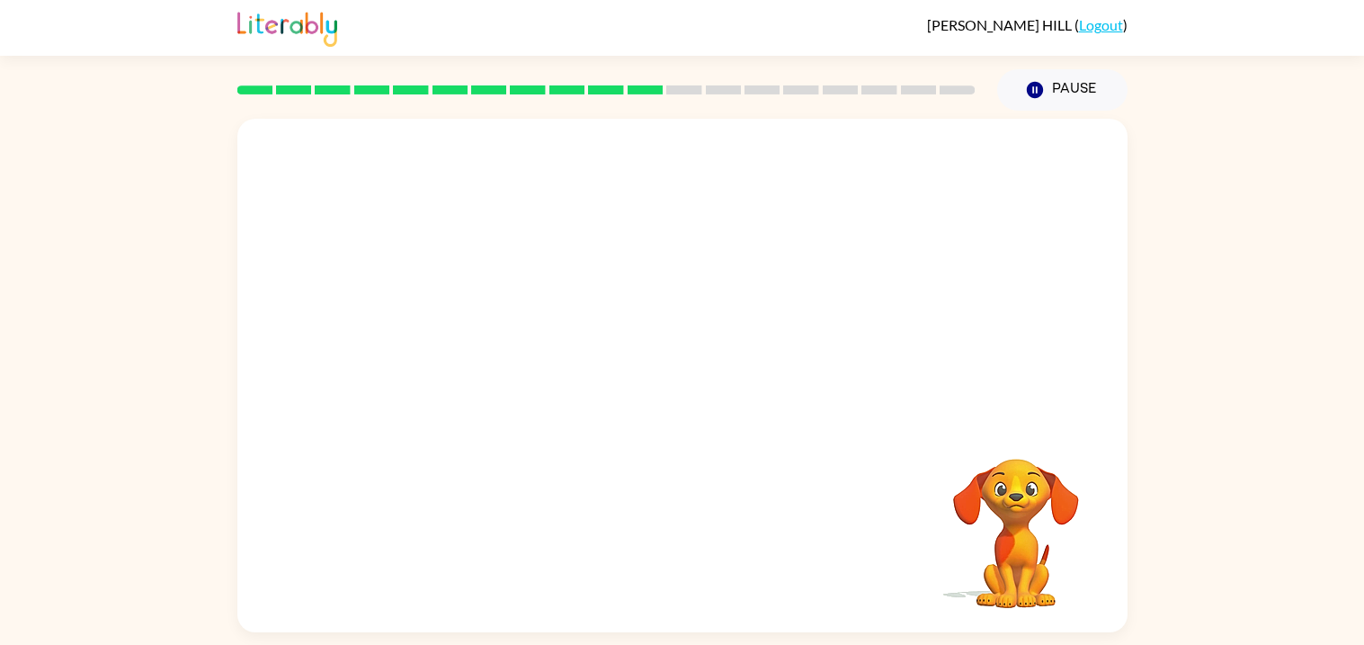
click at [648, 553] on div "Your browser must support playing .mp4 files to use Literably. Please try using…" at bounding box center [682, 375] width 890 height 513
click at [682, 393] on icon "button" at bounding box center [682, 384] width 21 height 21
click at [682, 393] on div at bounding box center [682, 270] width 890 height 302
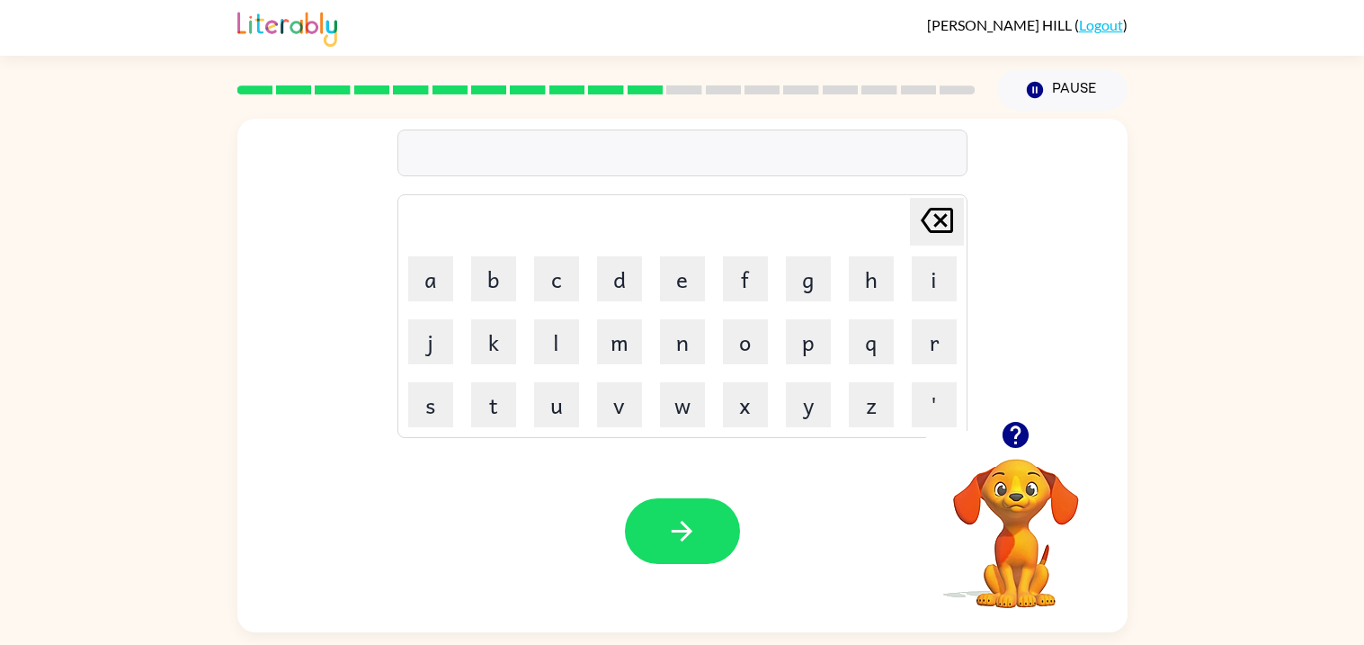
click at [1026, 437] on icon "button" at bounding box center [1016, 435] width 26 height 26
click at [1027, 438] on video "Your browser must support playing .mp4 files to use Literably. Please try using…" at bounding box center [1016, 521] width 180 height 180
click at [685, 534] on icon "button" at bounding box center [681, 530] width 31 height 31
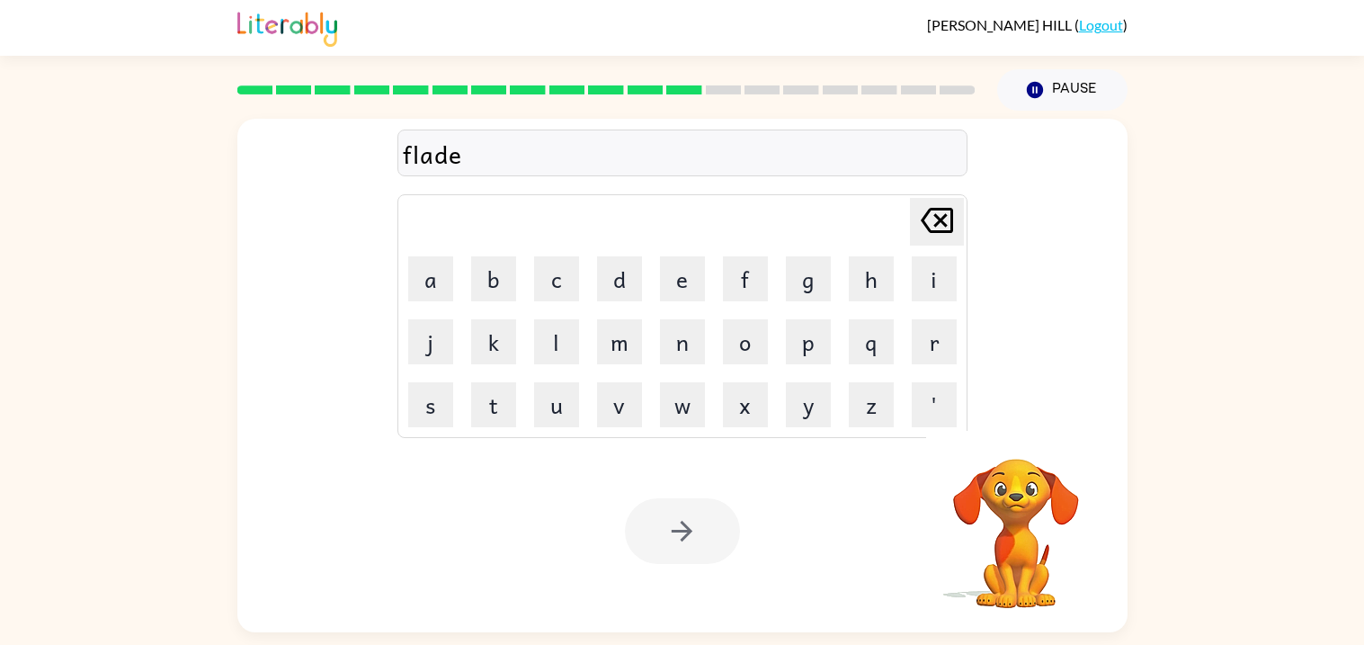
click at [692, 534] on div at bounding box center [682, 531] width 115 height 66
click at [692, 534] on icon "button" at bounding box center [681, 530] width 31 height 31
click at [692, 535] on div at bounding box center [682, 531] width 115 height 66
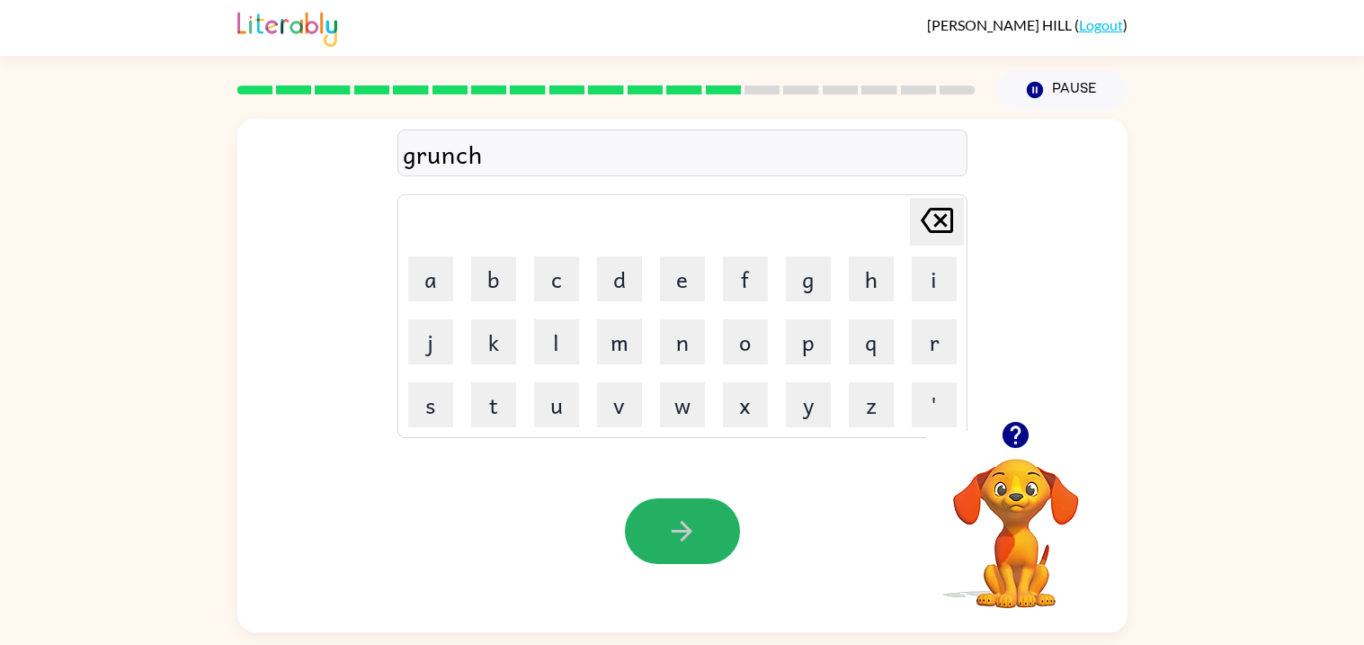
click at [693, 536] on icon "button" at bounding box center [681, 530] width 31 height 31
click at [691, 531] on icon "button" at bounding box center [682, 531] width 21 height 21
click at [691, 531] on div at bounding box center [682, 531] width 115 height 66
click at [691, 531] on icon "button" at bounding box center [682, 531] width 21 height 21
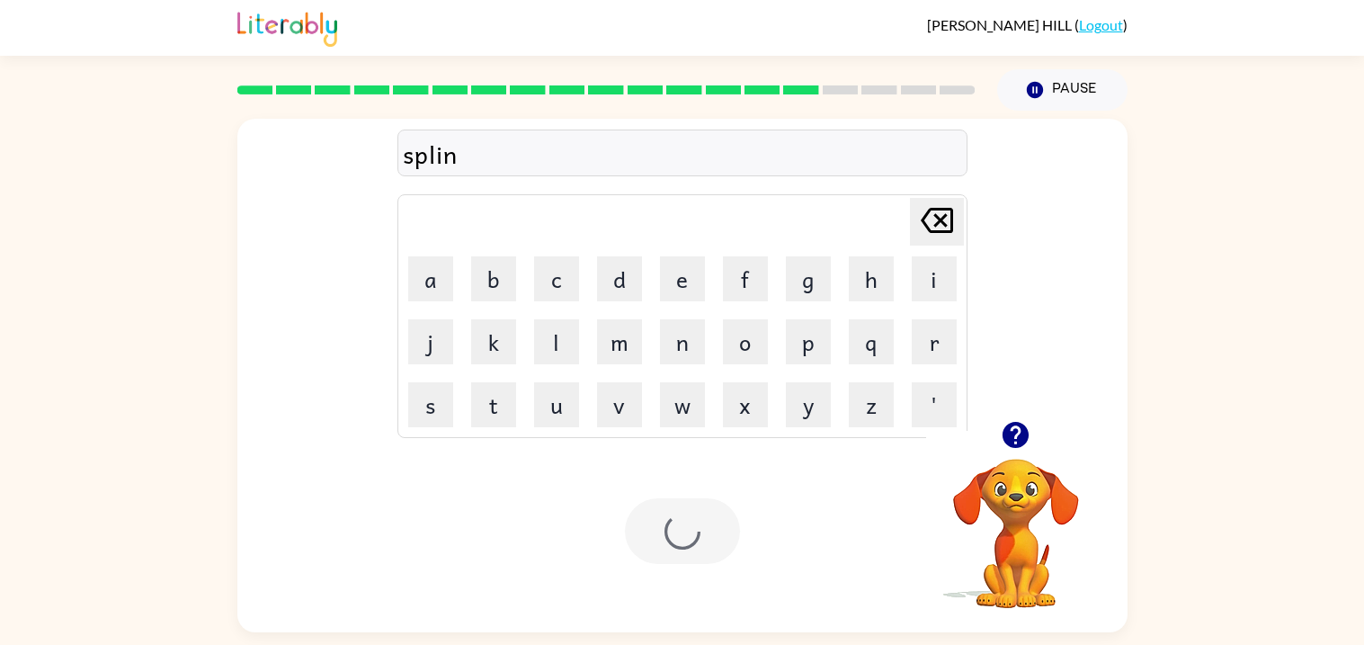
click at [691, 531] on div at bounding box center [682, 531] width 115 height 66
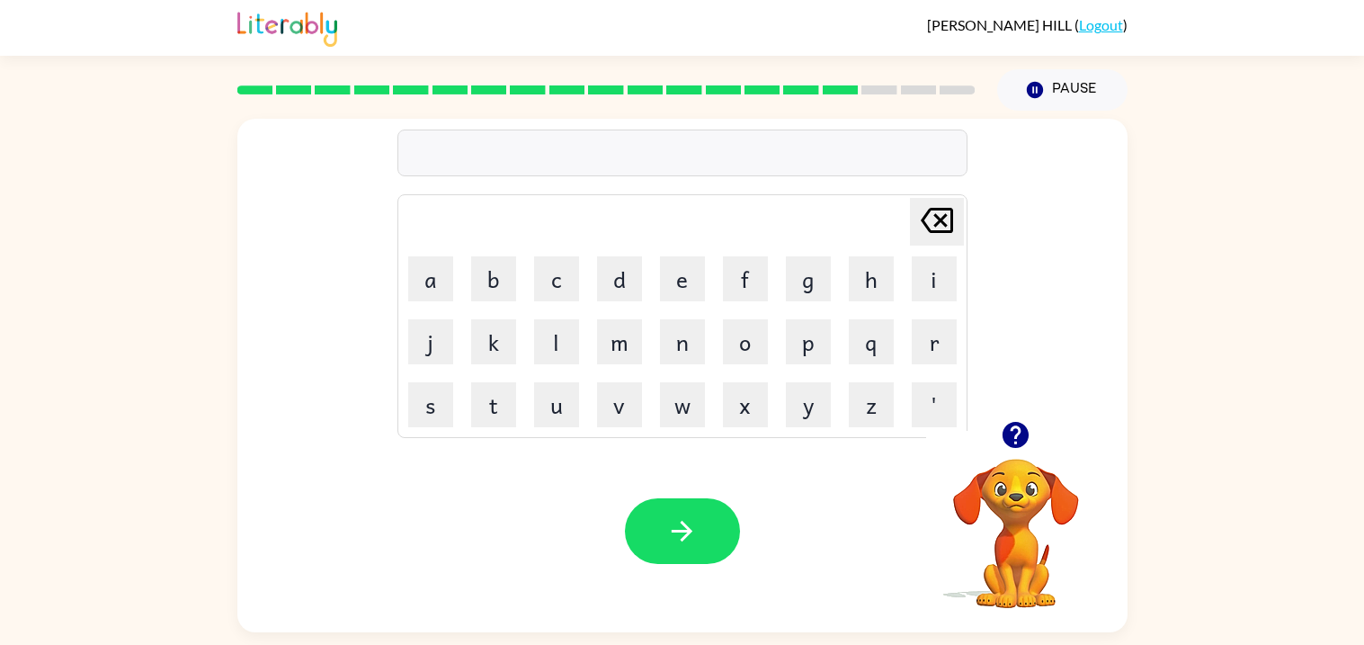
click at [1003, 419] on icon "button" at bounding box center [1015, 434] width 31 height 31
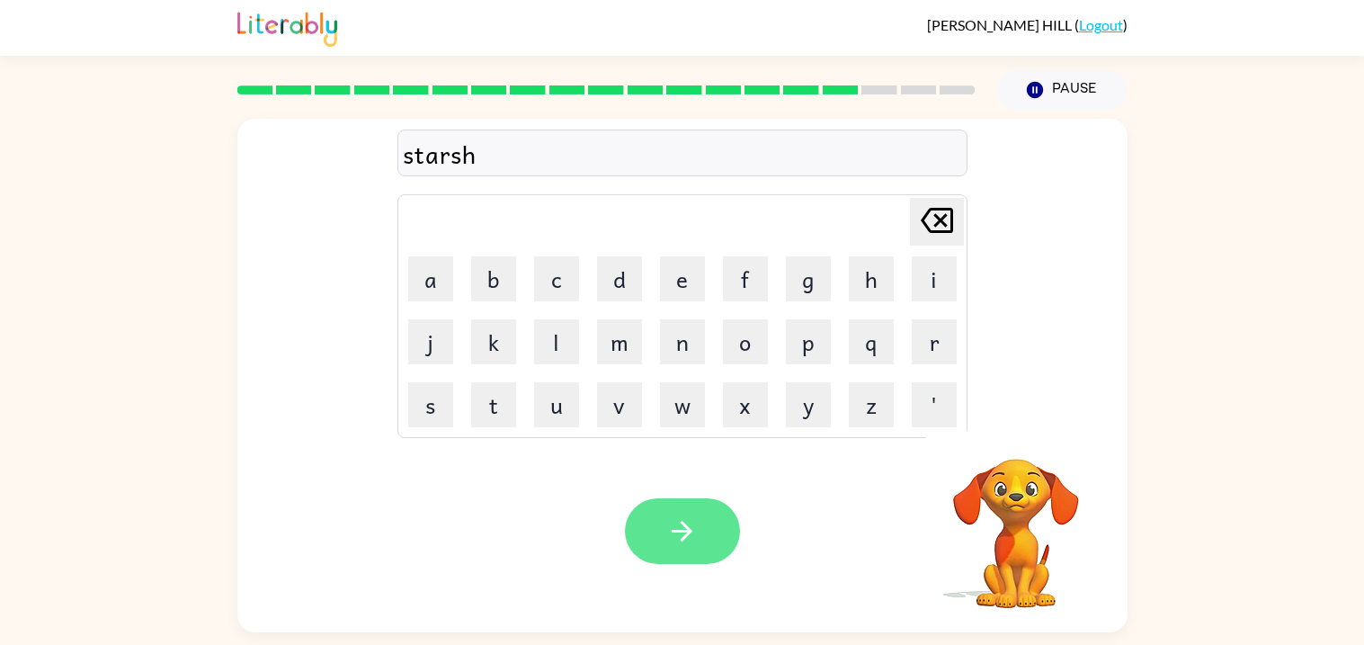
click at [729, 525] on button "button" at bounding box center [682, 531] width 115 height 66
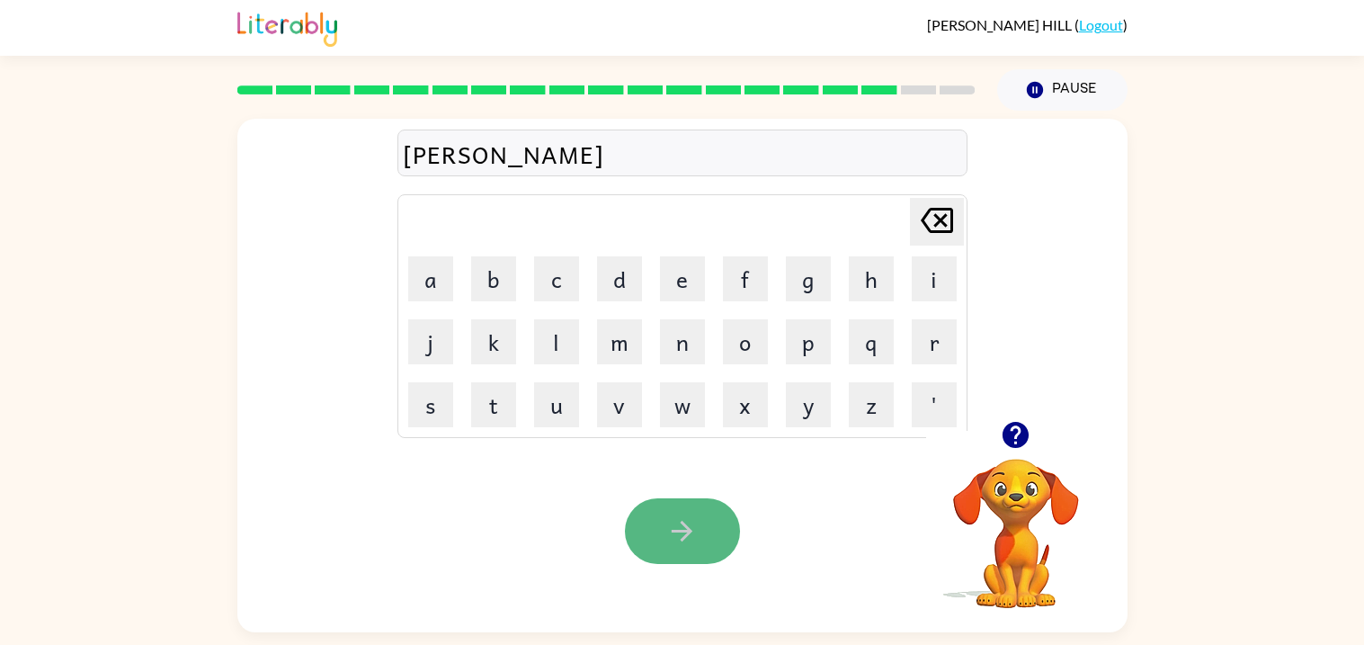
click at [651, 544] on button "button" at bounding box center [682, 531] width 115 height 66
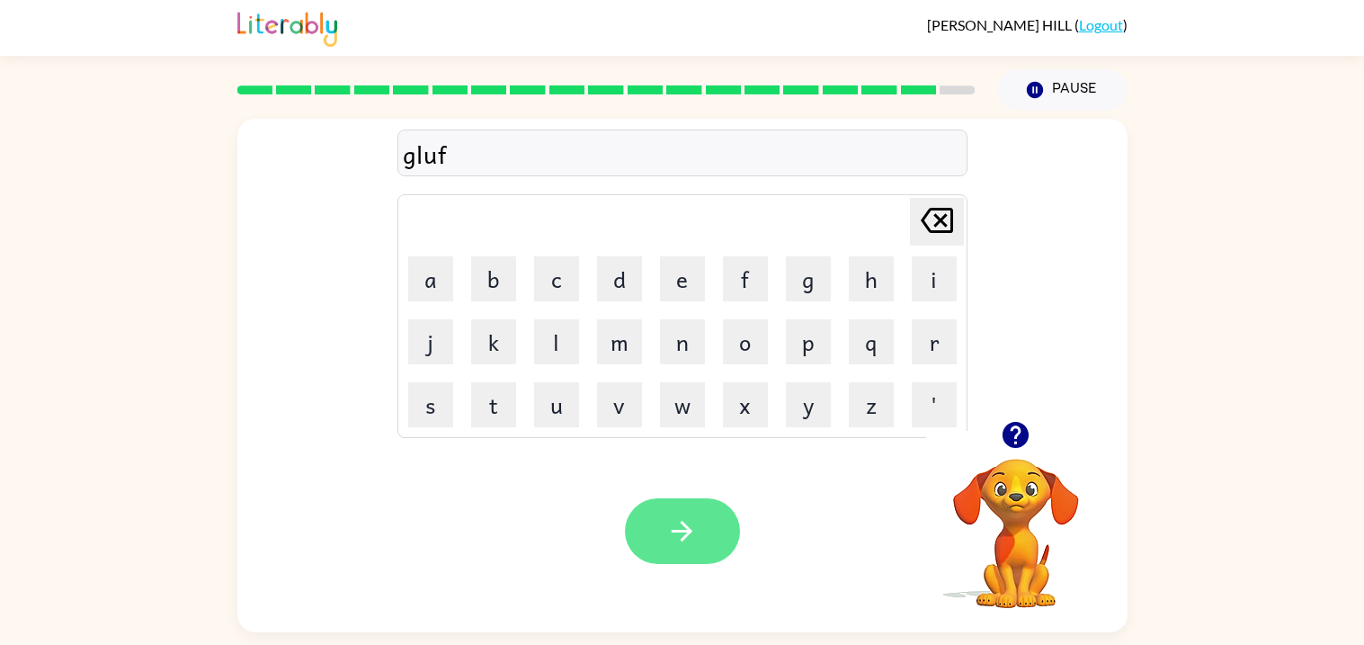
click at [695, 525] on icon "button" at bounding box center [681, 530] width 31 height 31
